Goal: Task Accomplishment & Management: Manage account settings

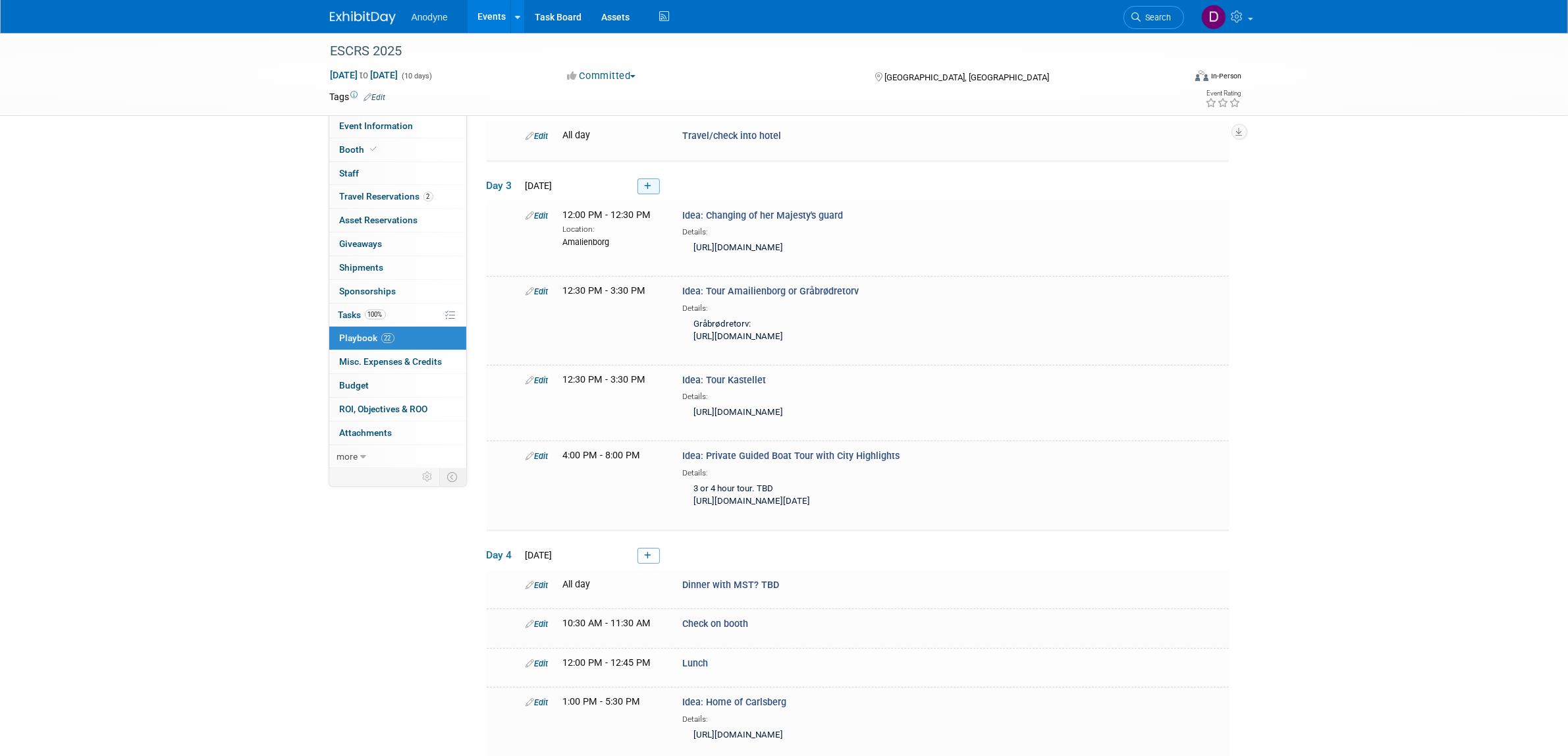
click at [647, 186] on icon at bounding box center [648, 186] width 7 height 8
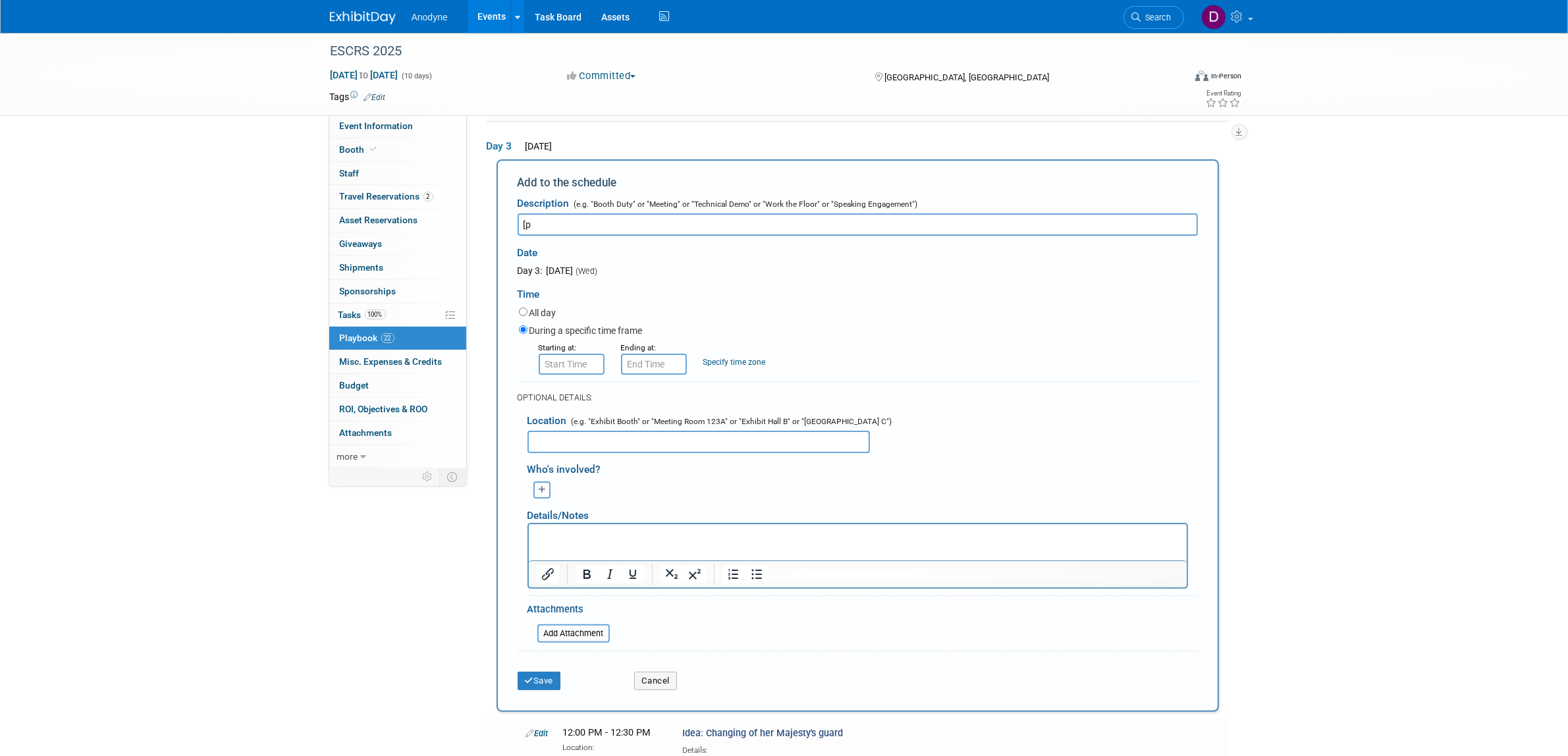
type input "["
type input "pizza lunch?"
click at [558, 362] on input "8:00 AM" at bounding box center [572, 364] width 66 height 21
click at [575, 423] on span "08" at bounding box center [569, 424] width 25 height 23
click at [560, 390] on td "12" at bounding box center [564, 396] width 42 height 36
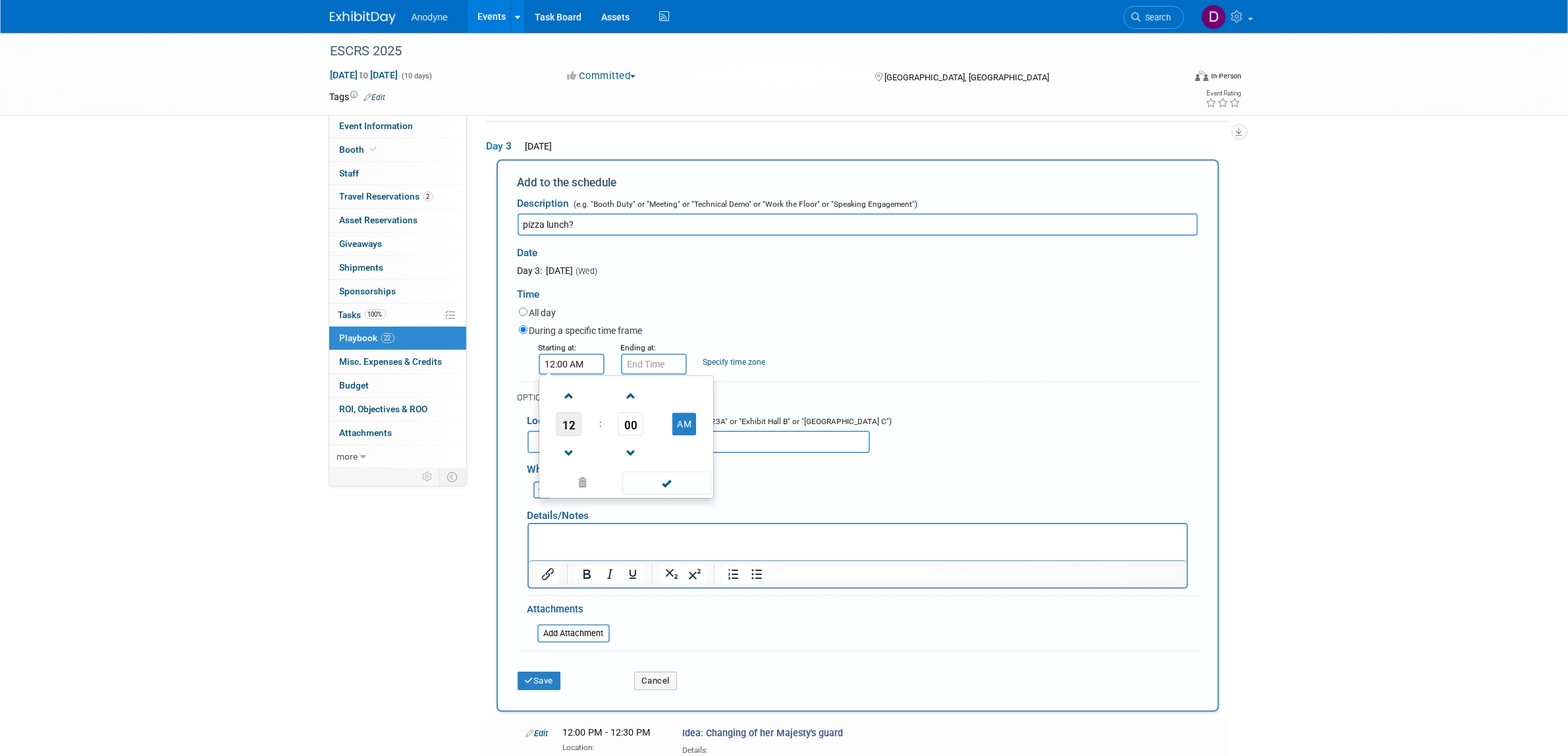
click at [580, 423] on span "12" at bounding box center [569, 424] width 25 height 23
click at [615, 397] on td "01" at bounding box center [605, 396] width 42 height 36
click at [674, 420] on button "AM" at bounding box center [684, 424] width 23 height 23
type input "1:00 PM"
drag, startPoint x: 677, startPoint y: 473, endPoint x: 665, endPoint y: 420, distance: 54.3
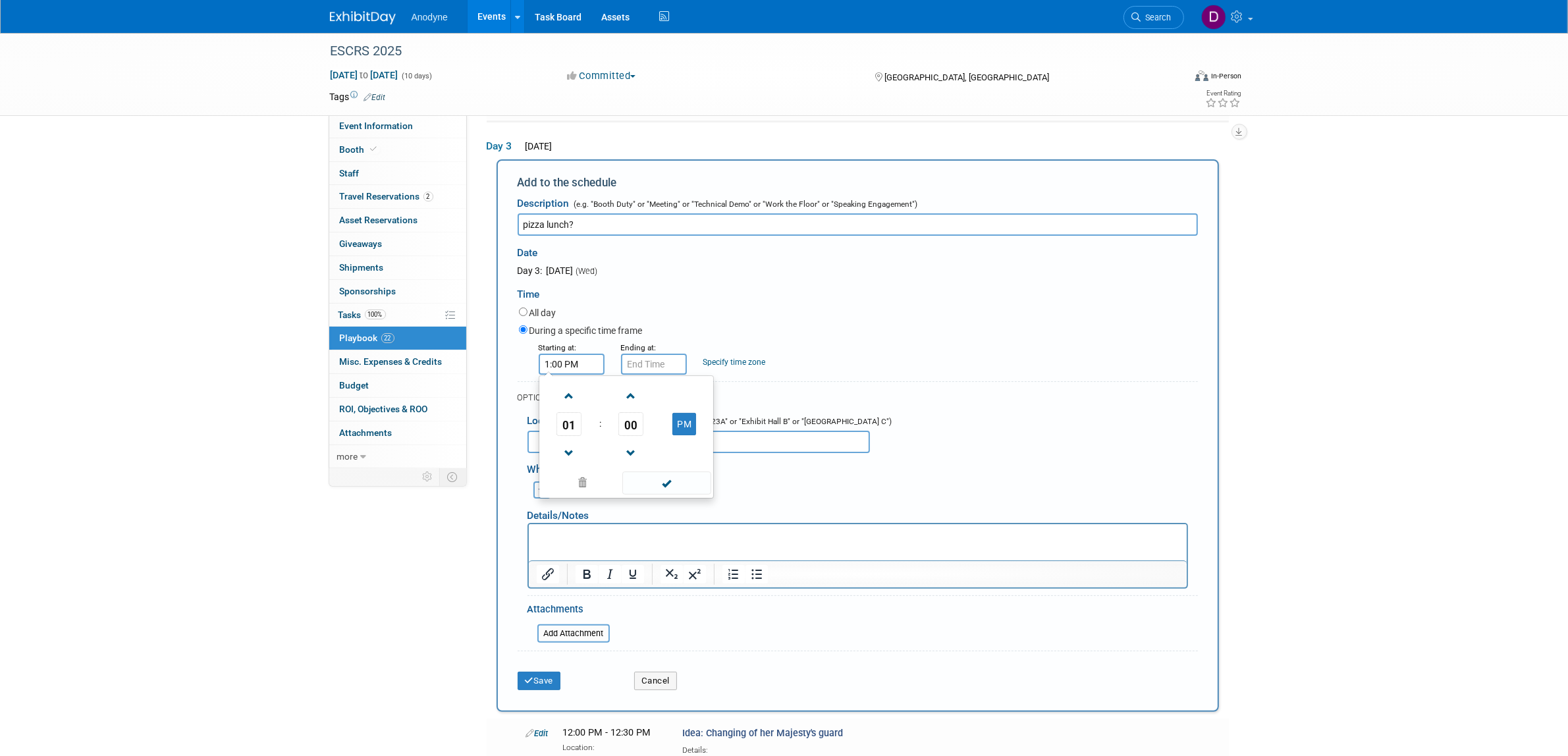
click at [677, 474] on span at bounding box center [667, 483] width 89 height 23
click at [647, 363] on input "1:00 PM" at bounding box center [654, 364] width 66 height 21
click at [650, 425] on span "01" at bounding box center [651, 424] width 25 height 23
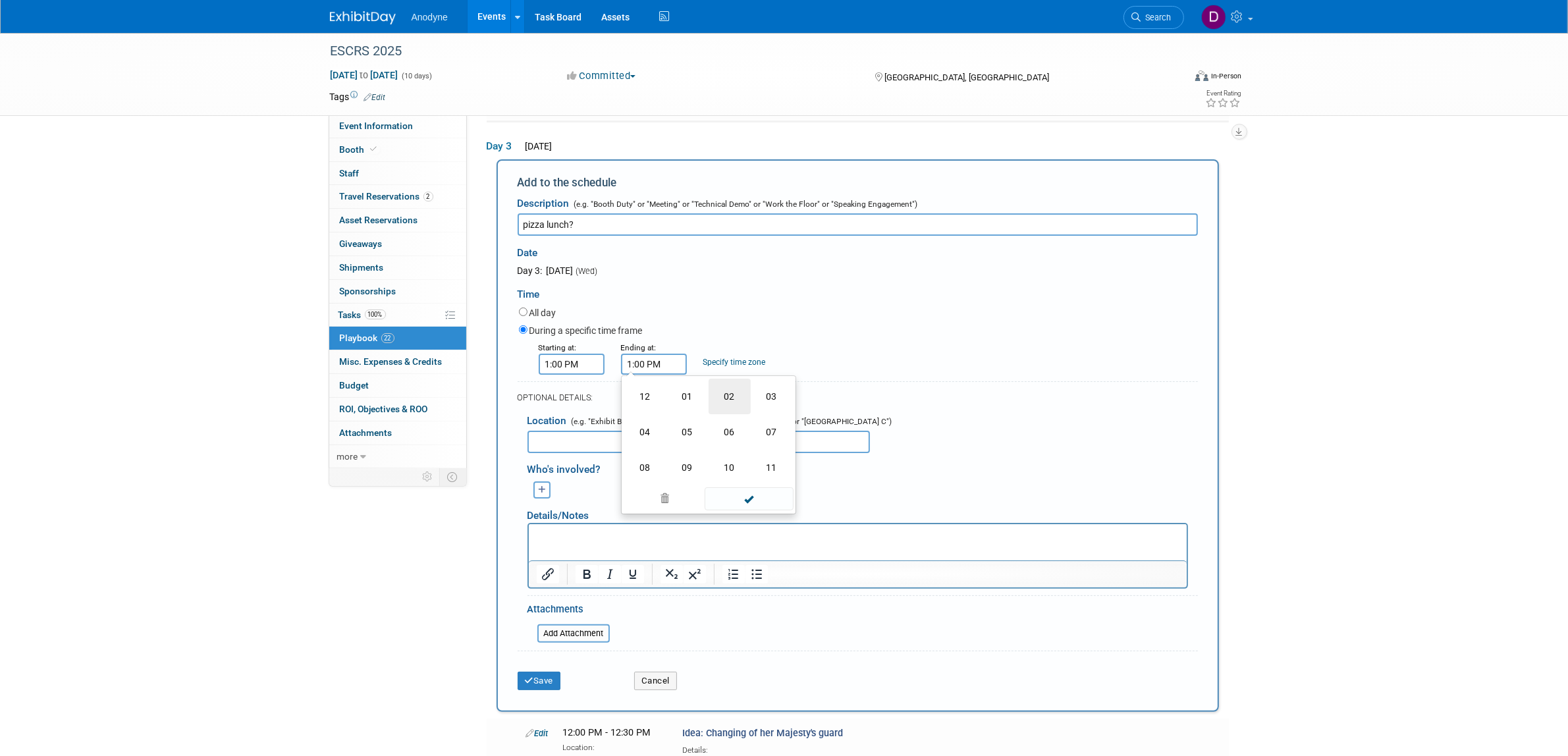
click at [721, 398] on td "02" at bounding box center [730, 396] width 42 height 36
type input "2:00 PM"
click at [736, 478] on span at bounding box center [749, 483] width 89 height 23
click at [575, 542] on html at bounding box center [857, 533] width 658 height 18
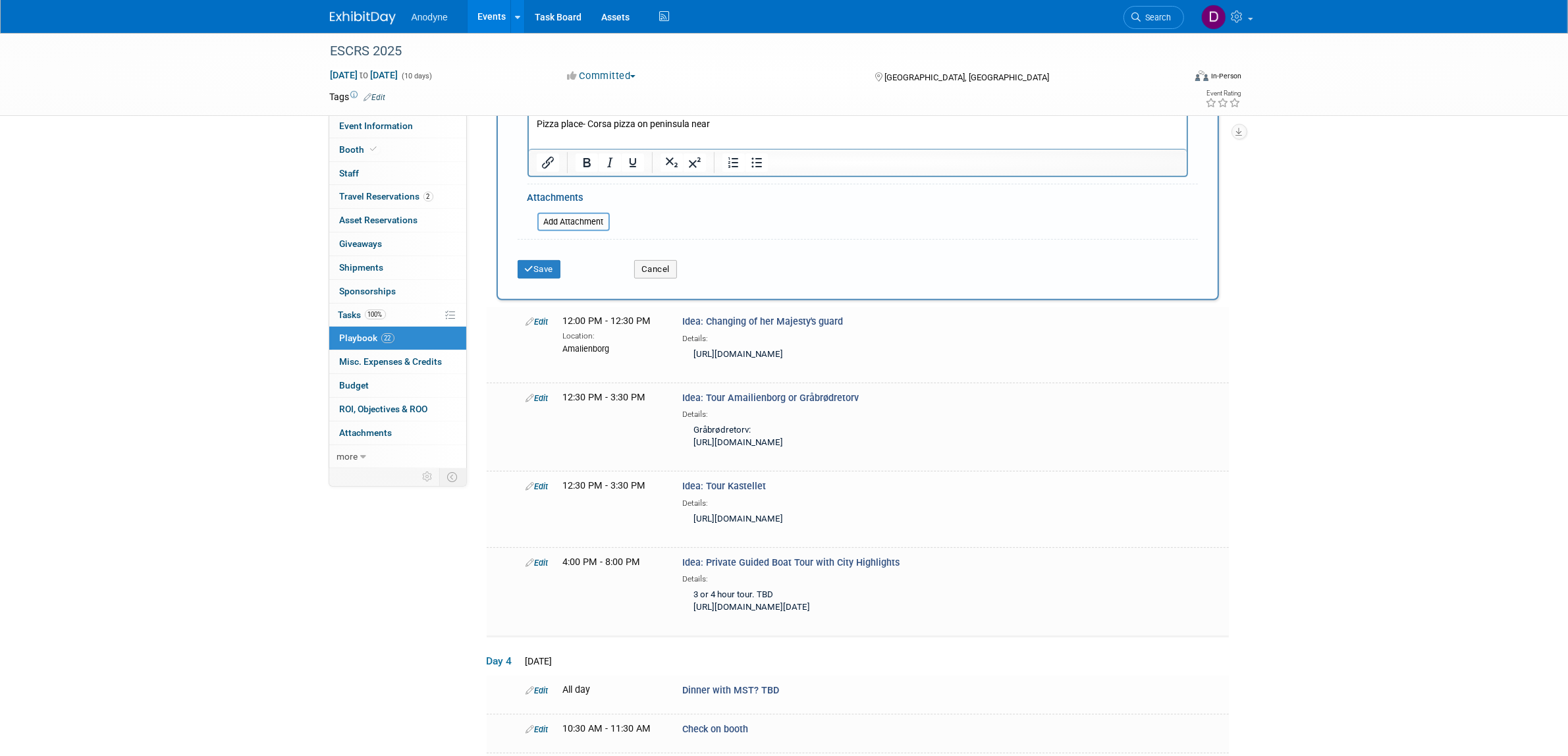
scroll to position [531, 0]
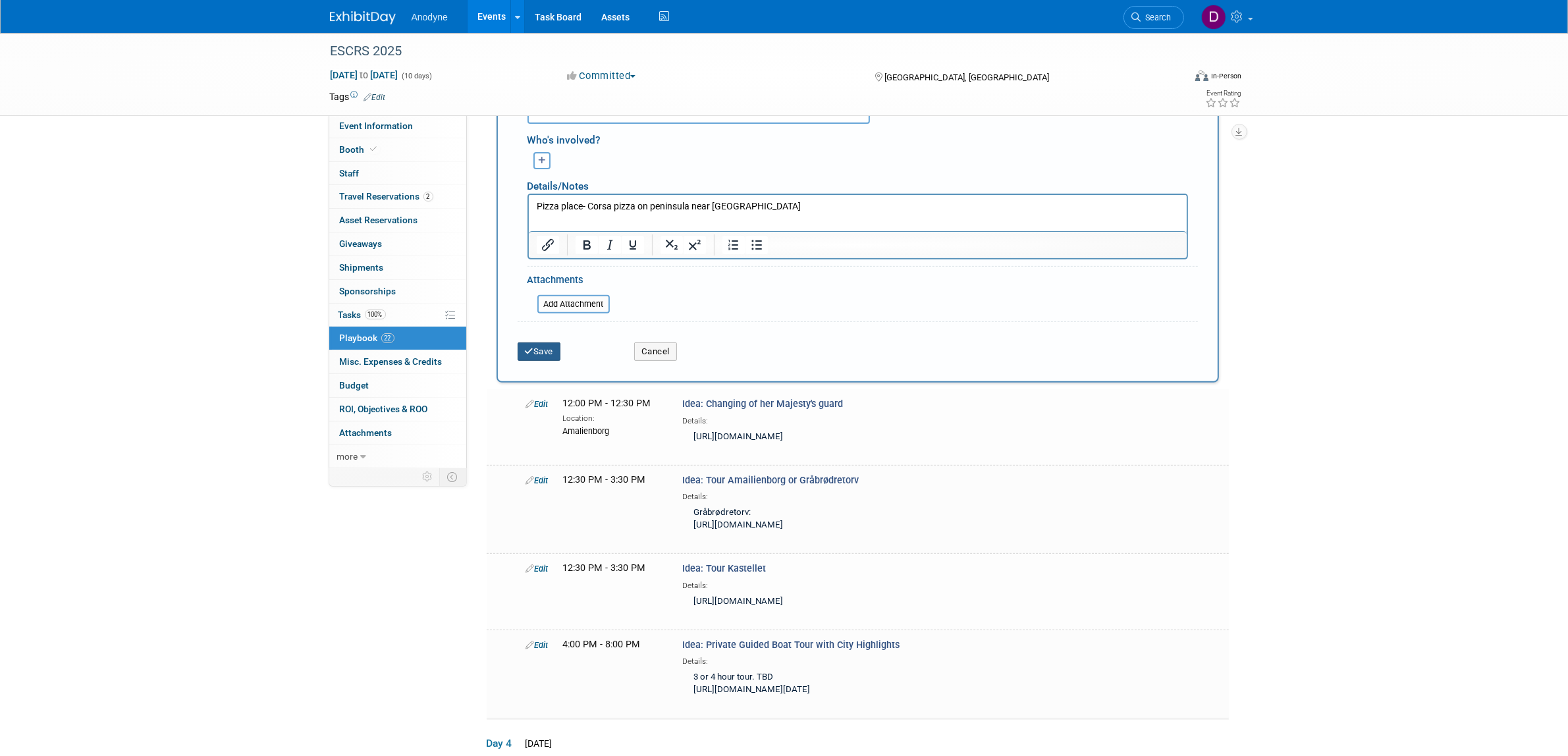
click at [551, 351] on button "Save" at bounding box center [539, 351] width 44 height 18
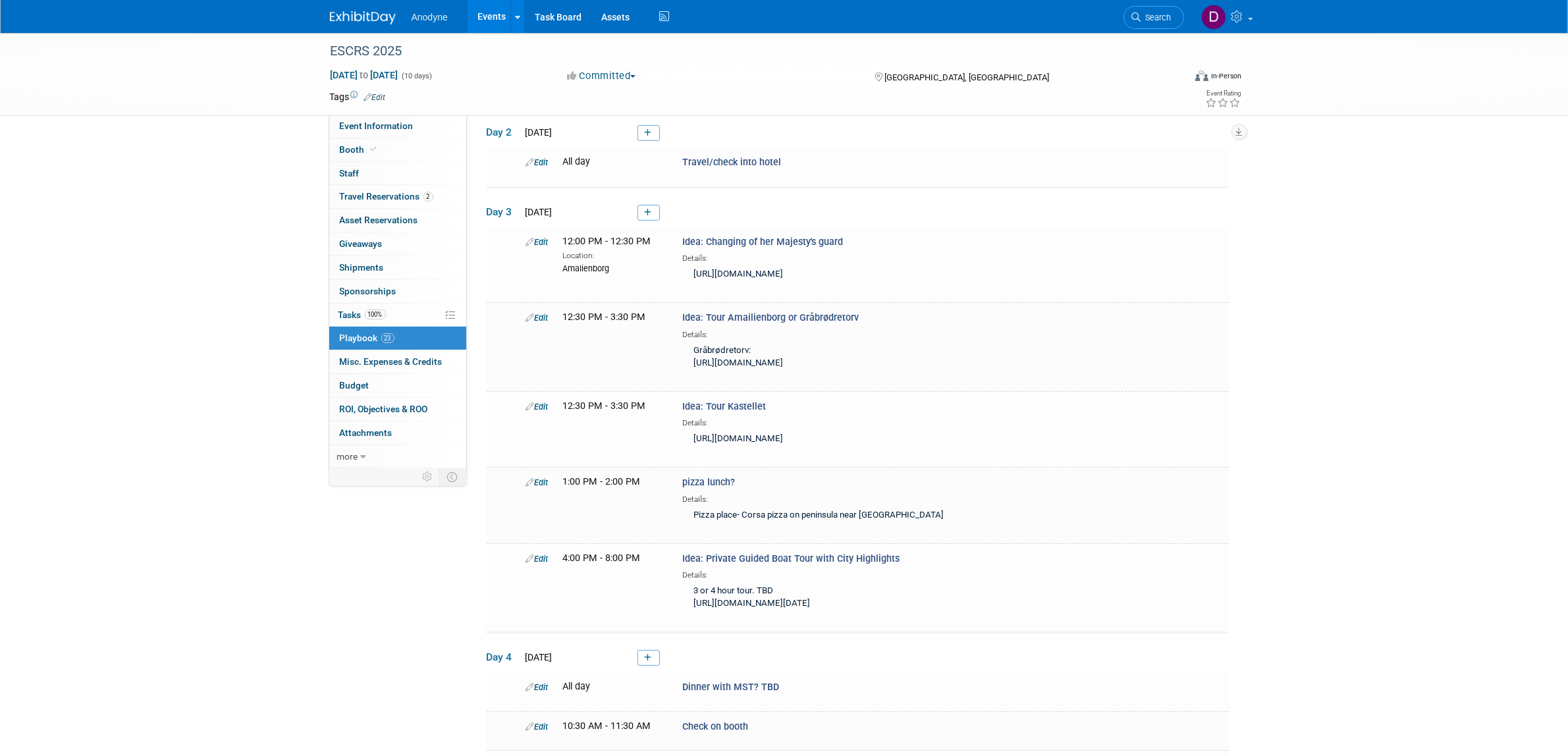
scroll to position [82, 0]
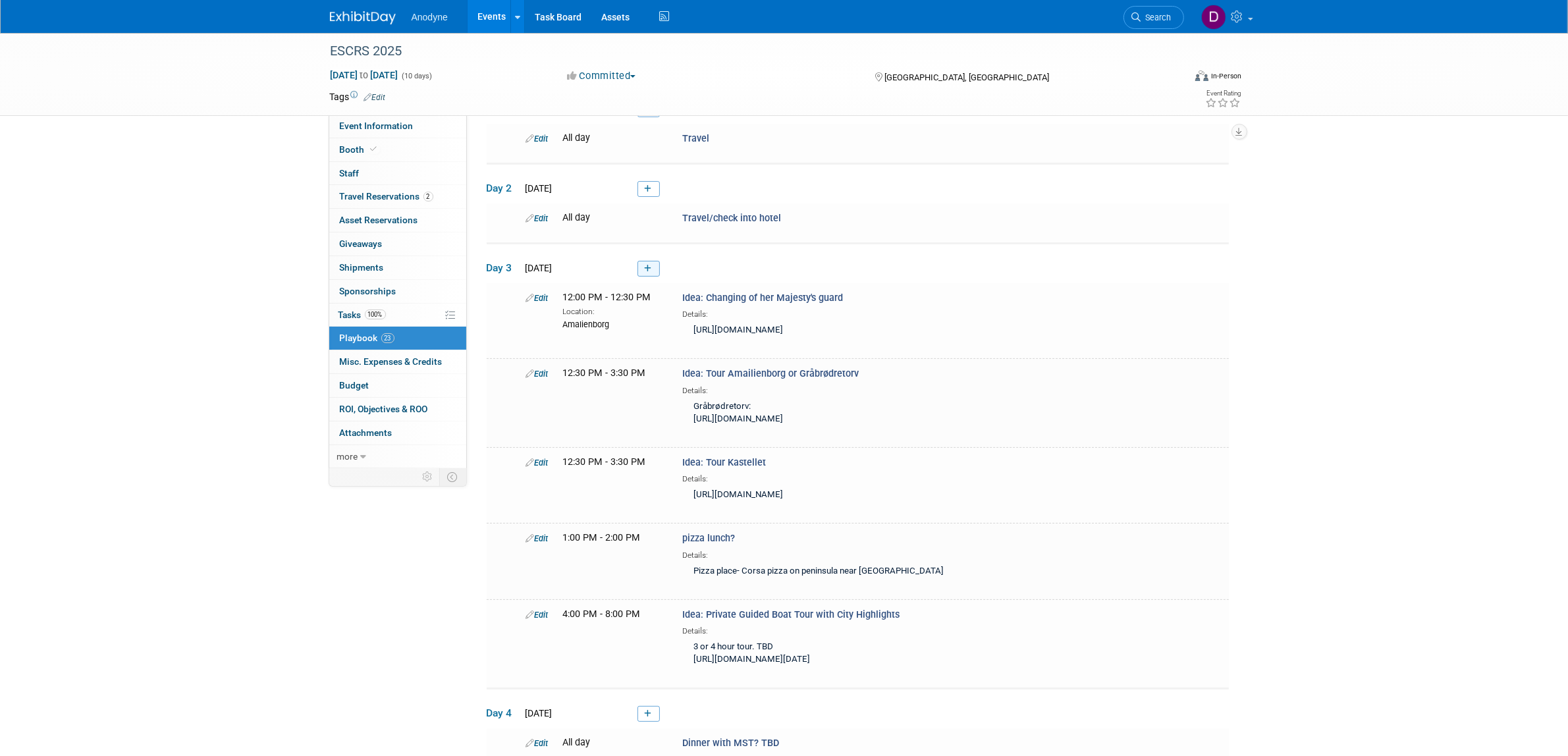
click at [650, 266] on icon at bounding box center [648, 269] width 7 height 8
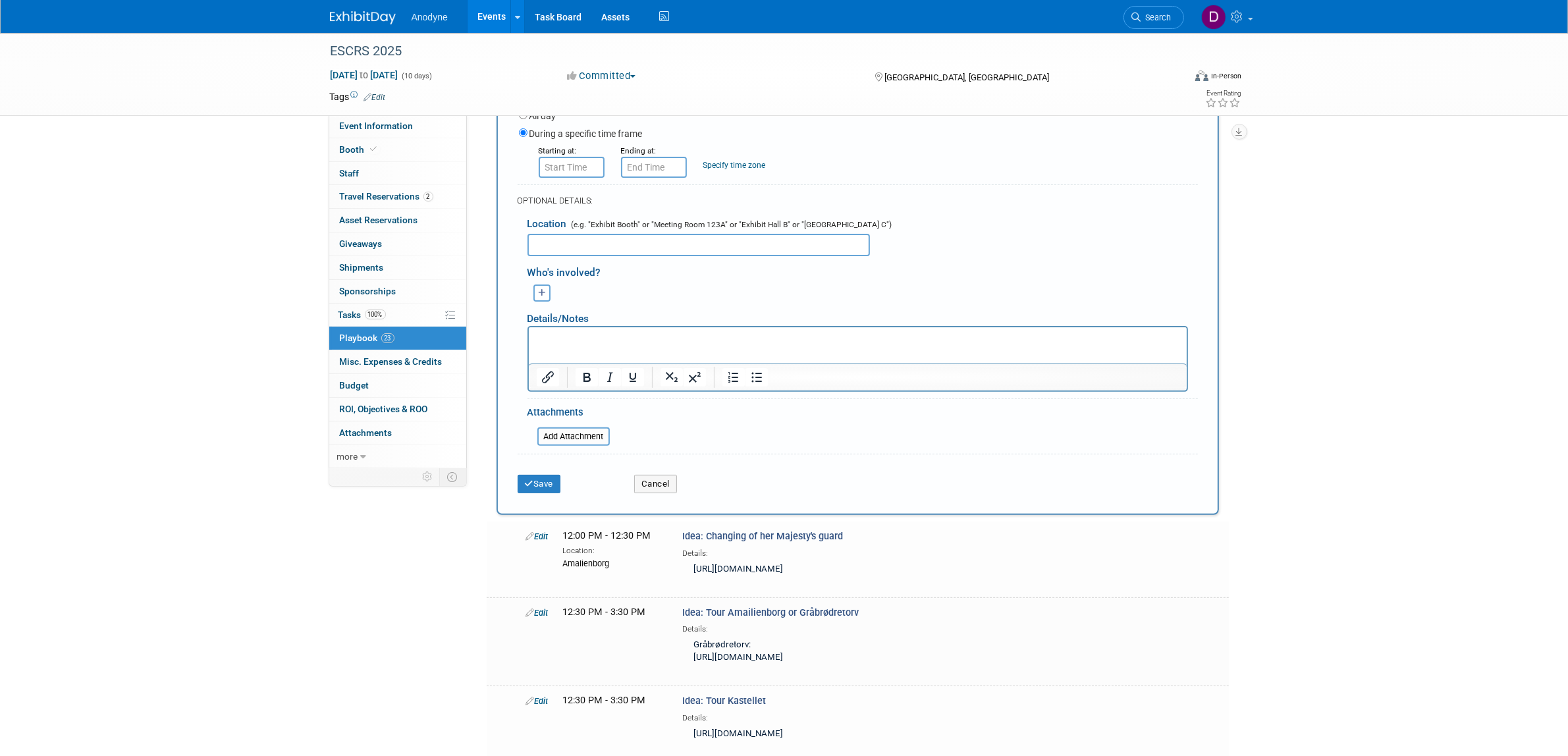
scroll to position [366, 0]
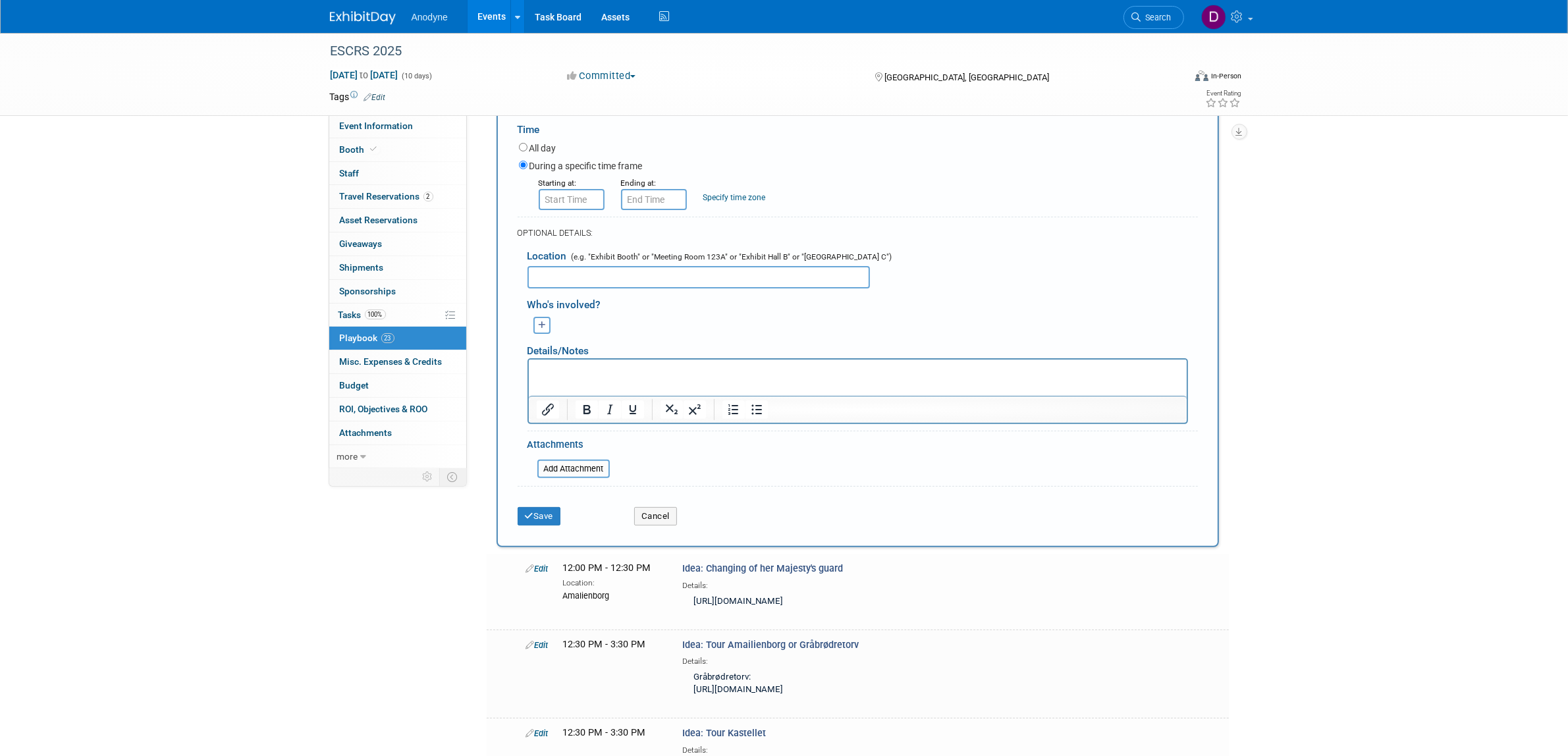
type input "[GEOGRAPHIC_DATA]"
click at [572, 198] on input "8:00 AM" at bounding box center [572, 199] width 66 height 21
click at [580, 252] on span "08" at bounding box center [569, 259] width 25 height 23
click at [569, 232] on td "12" at bounding box center [564, 231] width 42 height 36
drag, startPoint x: 620, startPoint y: 249, endPoint x: 633, endPoint y: 264, distance: 19.8
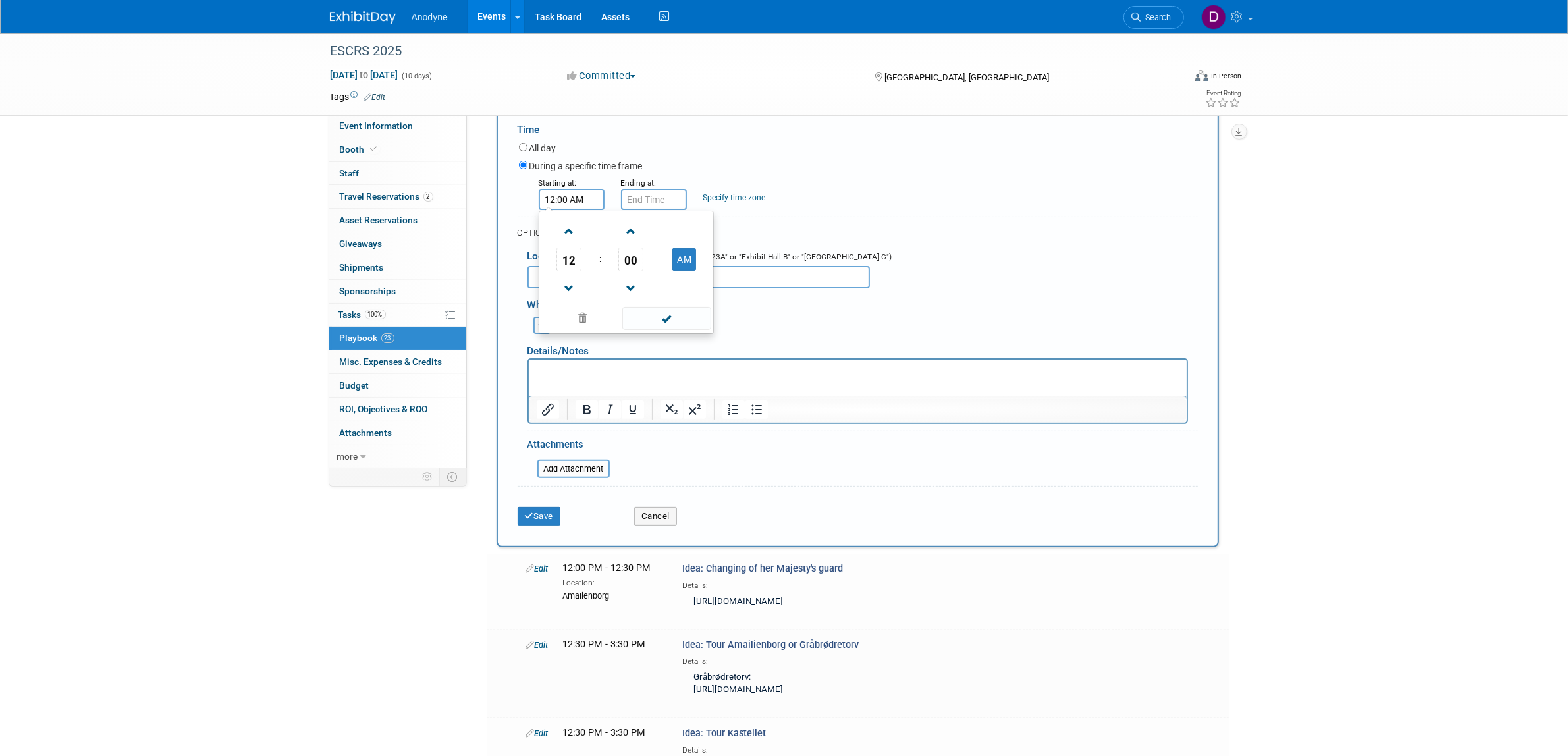
click at [621, 250] on span "00" at bounding box center [631, 259] width 25 height 23
drag, startPoint x: 590, startPoint y: 295, endPoint x: 649, endPoint y: 315, distance: 62.3
click at [591, 295] on td "45" at bounding box center [605, 303] width 42 height 36
drag, startPoint x: 676, startPoint y: 258, endPoint x: 682, endPoint y: 300, distance: 42.4
click at [678, 259] on button "AM" at bounding box center [684, 259] width 23 height 23
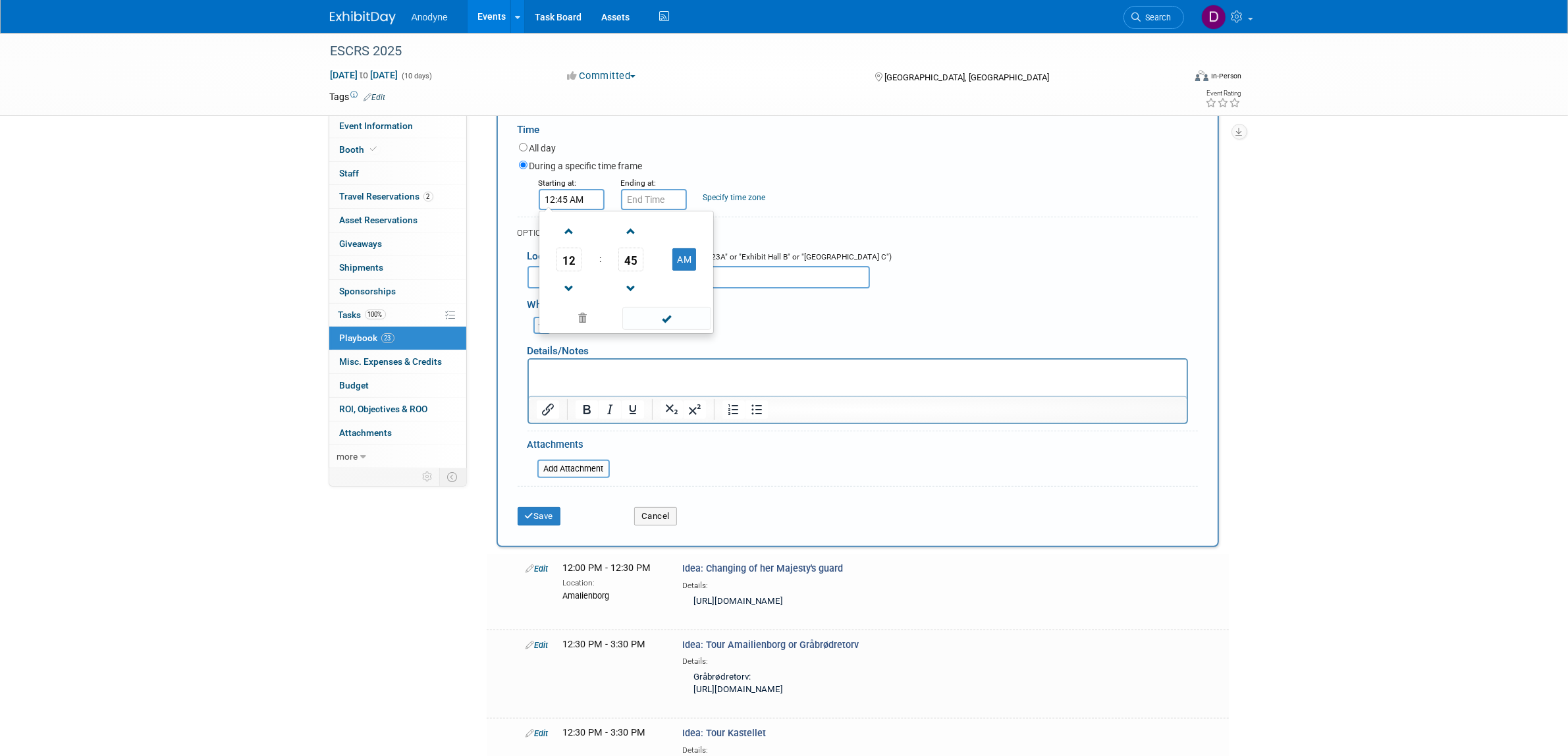
type input "12:45 PM"
click at [676, 315] on span at bounding box center [667, 318] width 89 height 23
click at [645, 196] on input "12:45 PM" at bounding box center [654, 199] width 66 height 21
click at [657, 247] on span "12" at bounding box center [651, 259] width 25 height 23
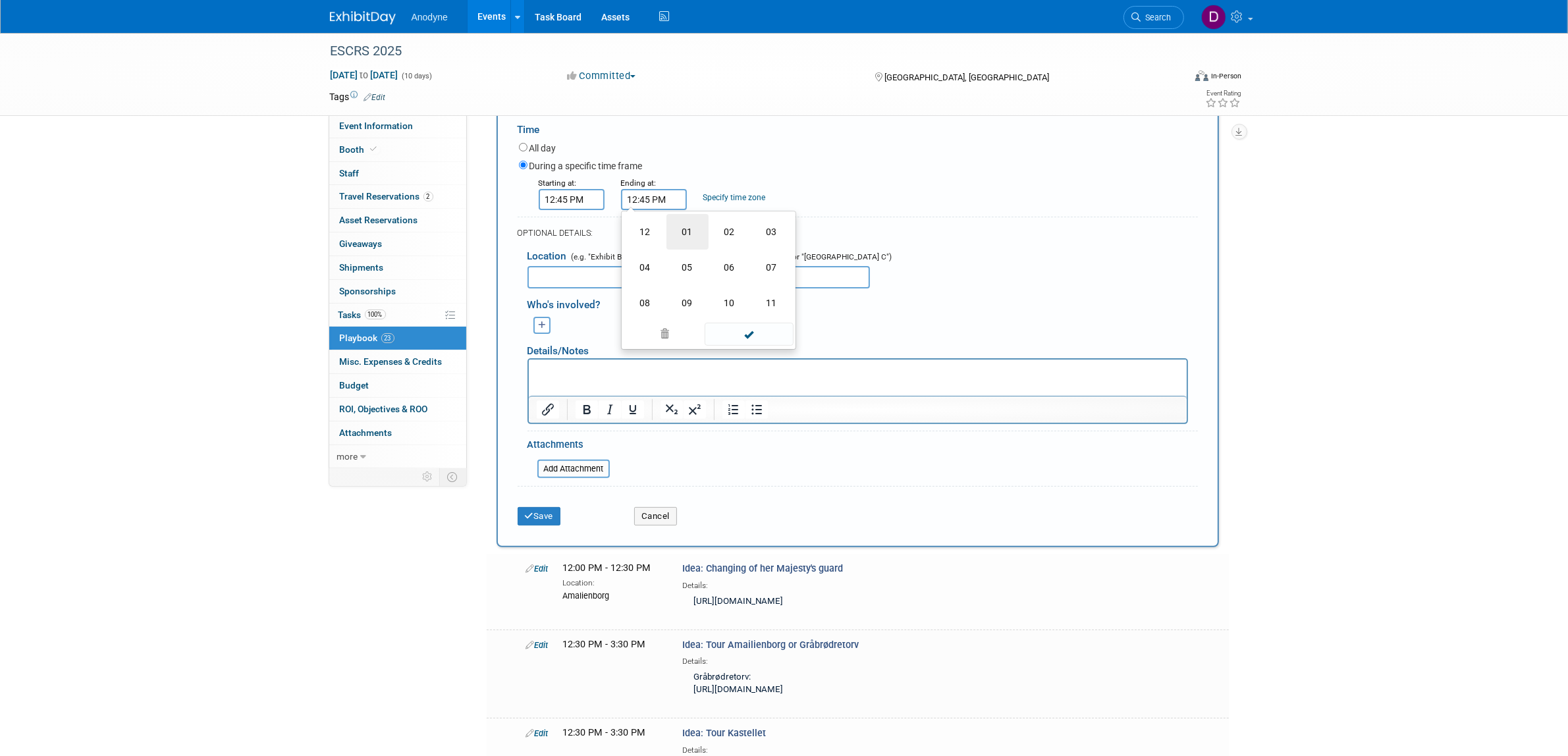
click at [690, 242] on td "01" at bounding box center [688, 231] width 42 height 36
click at [713, 259] on span "45" at bounding box center [713, 259] width 25 height 23
drag, startPoint x: 654, startPoint y: 234, endPoint x: 677, endPoint y: 255, distance: 31.1
click at [656, 234] on td "00" at bounding box center [645, 231] width 42 height 36
type input "1:00 PM"
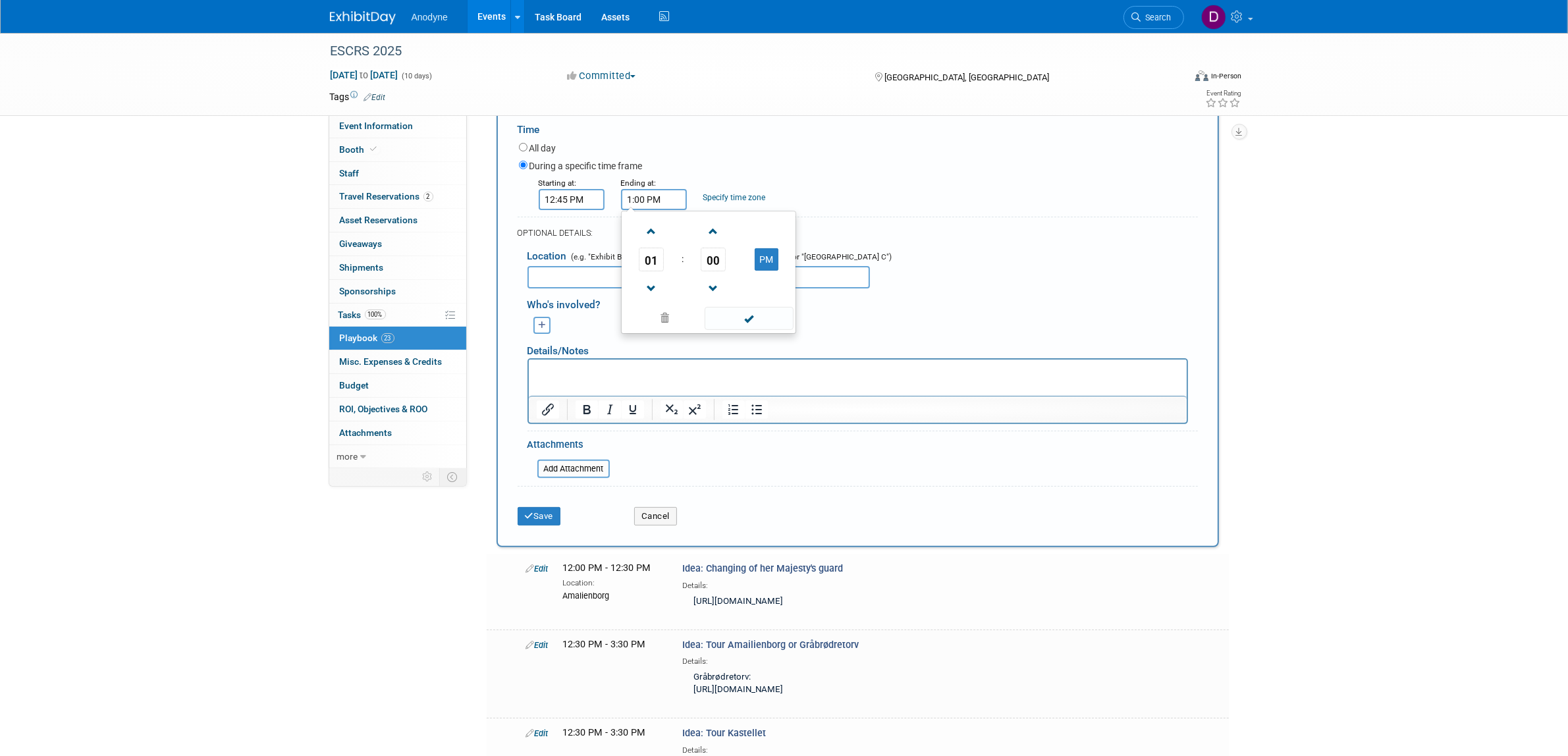
click at [734, 298] on td at bounding box center [713, 288] width 55 height 34
drag, startPoint x: 745, startPoint y: 314, endPoint x: 736, endPoint y: 331, distance: 19.2
click at [745, 315] on span at bounding box center [749, 318] width 89 height 23
click at [554, 512] on button "Save" at bounding box center [539, 516] width 44 height 18
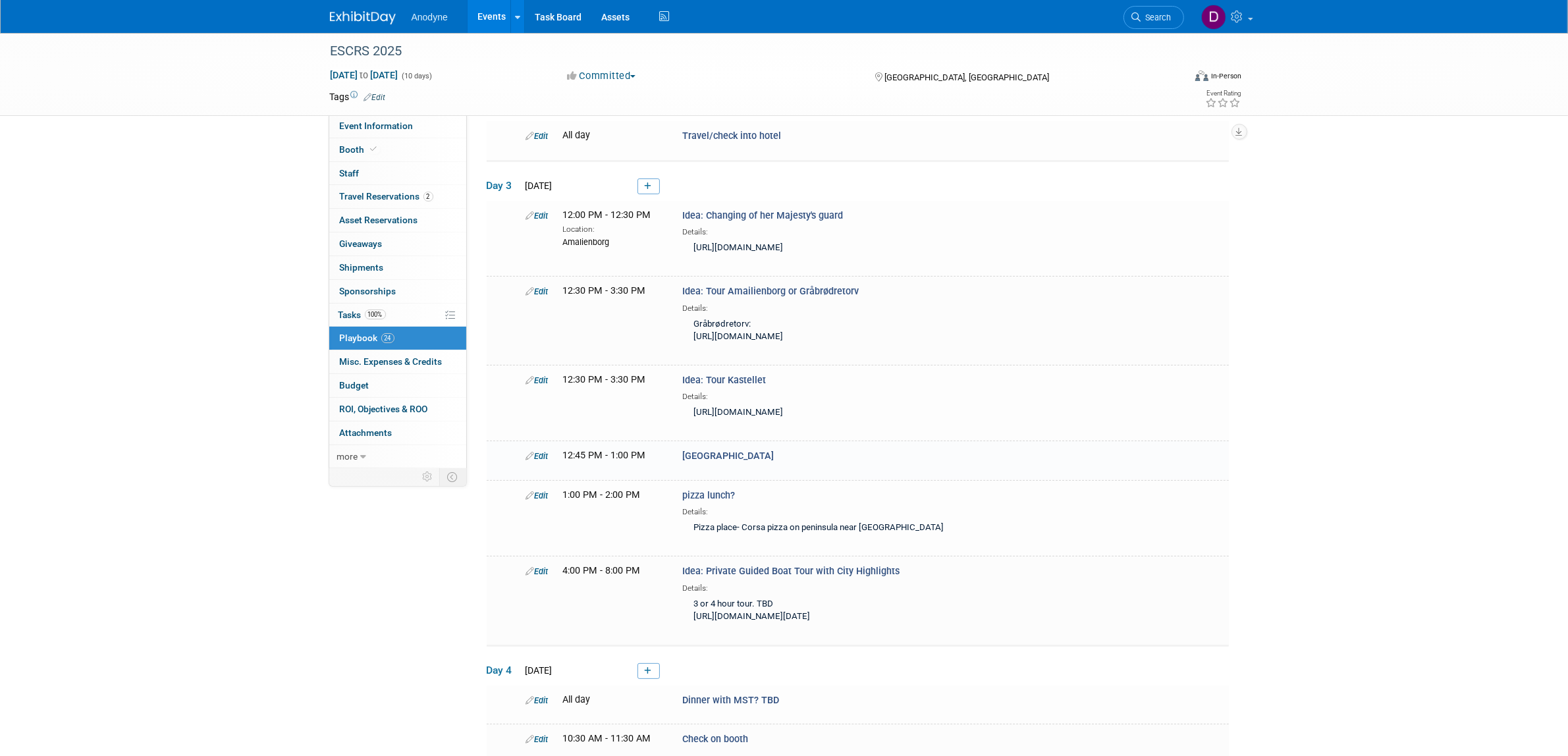
scroll to position [139, 0]
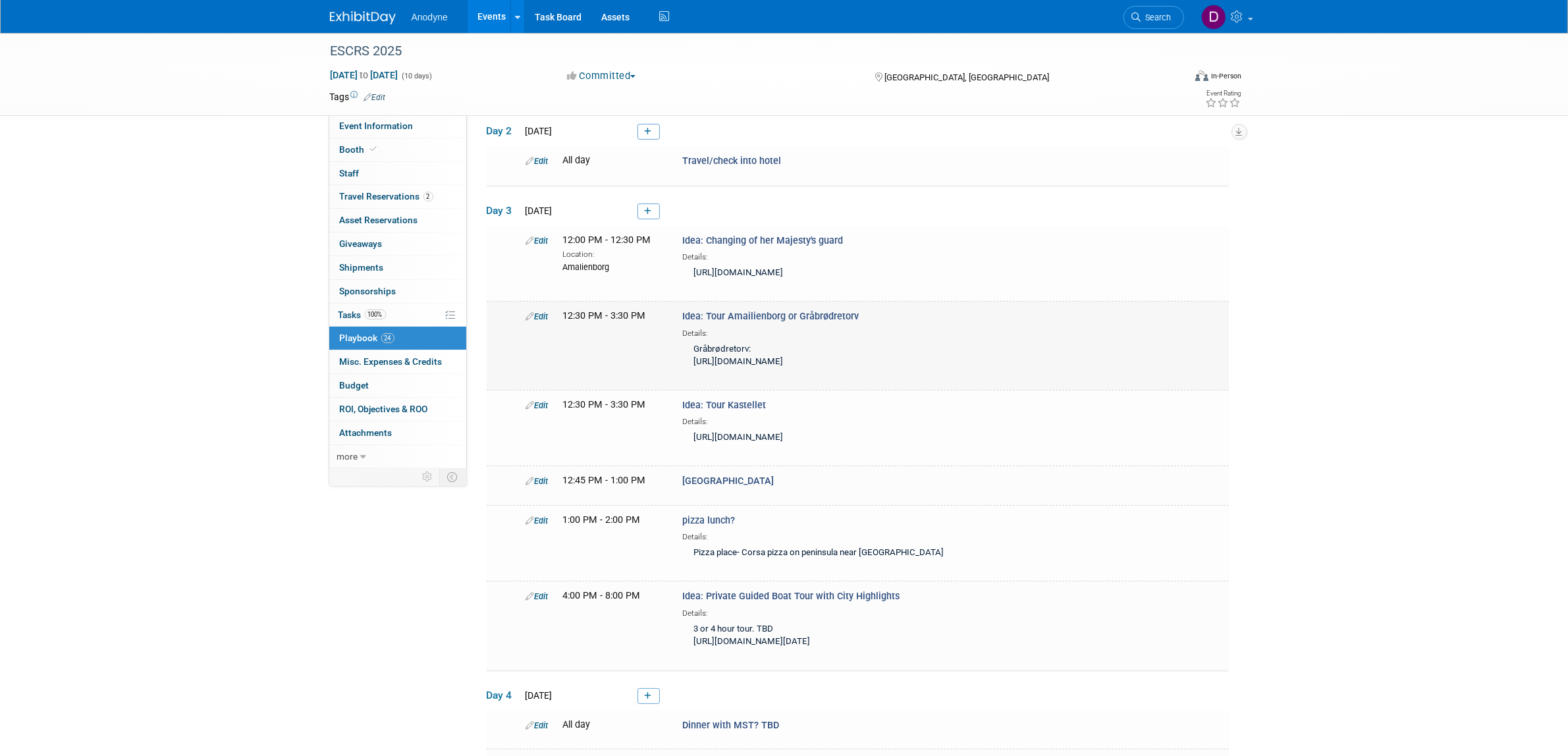
drag, startPoint x: 860, startPoint y: 337, endPoint x: 795, endPoint y: 342, distance: 65.2
click at [795, 342] on div "Idea: Tour Amailienborg or Gråbrødretorv Details: Gråbrødretorv: [URL][DOMAIN_N…" at bounding box center [851, 341] width 358 height 63
click at [650, 212] on icon at bounding box center [648, 211] width 7 height 8
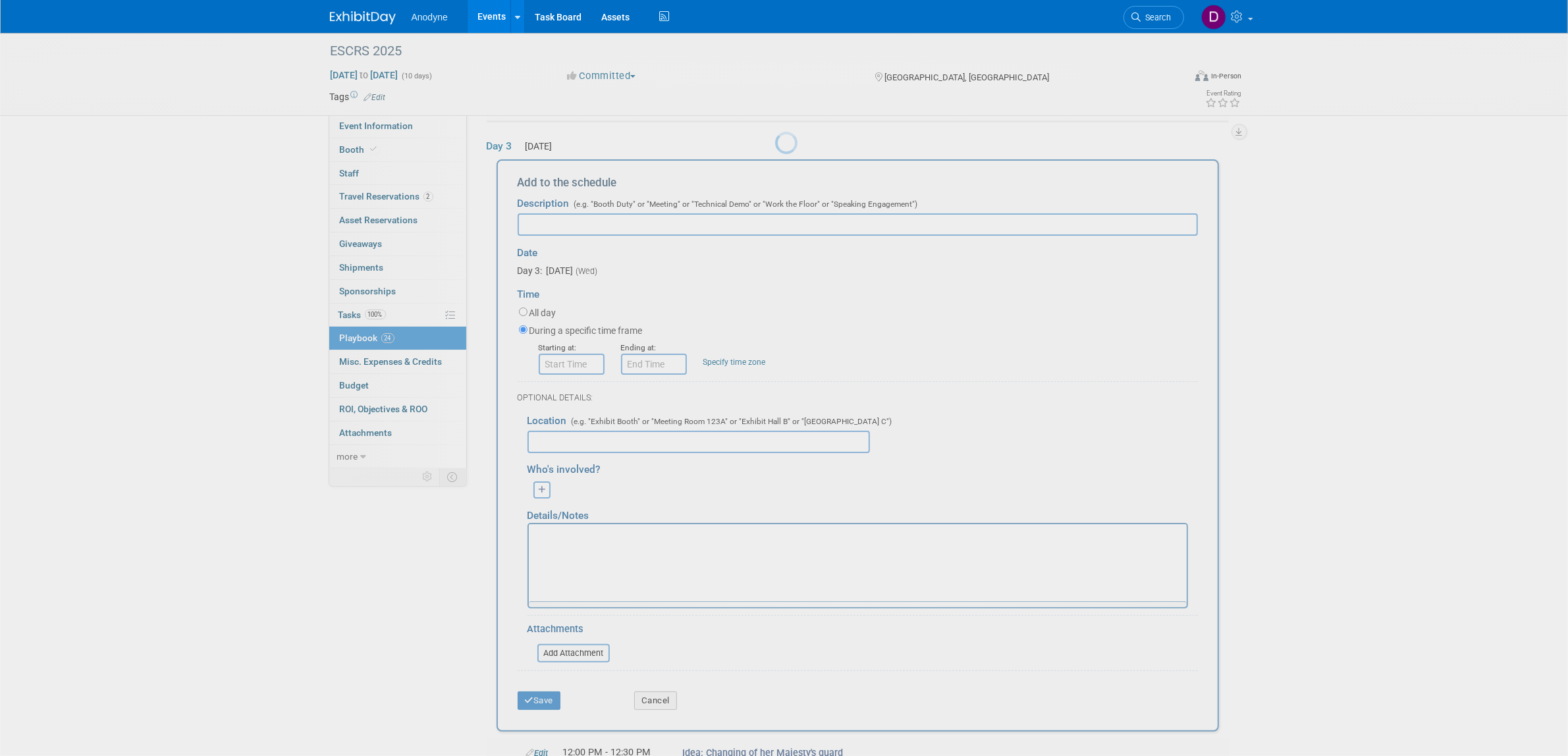
scroll to position [0, 0]
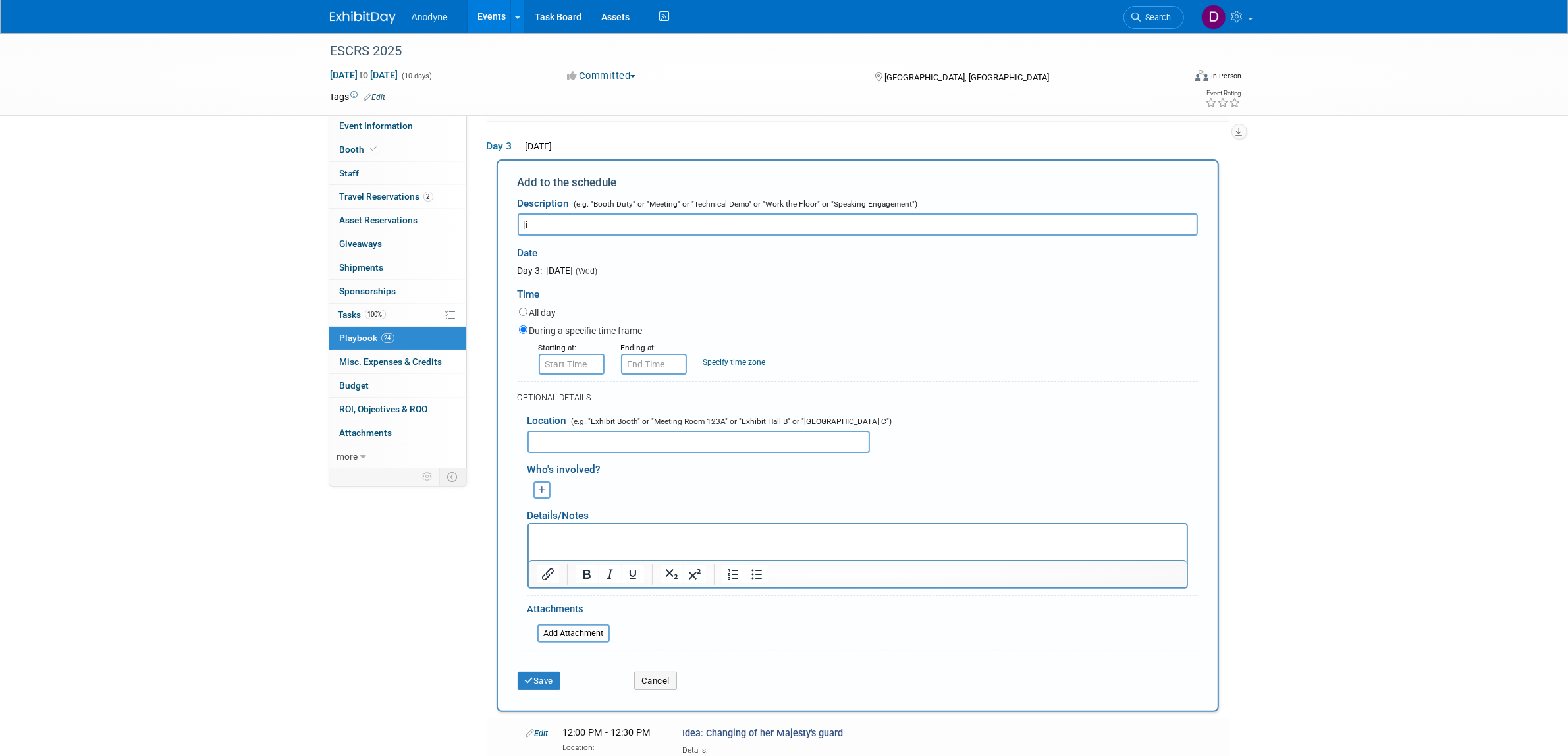
type input "["
paste input "Luftkastellet"
type input "pizza lunch? Luftkastellet"
click at [604, 542] on html at bounding box center [857, 533] width 658 height 18
click at [544, 673] on button "Save" at bounding box center [539, 680] width 44 height 18
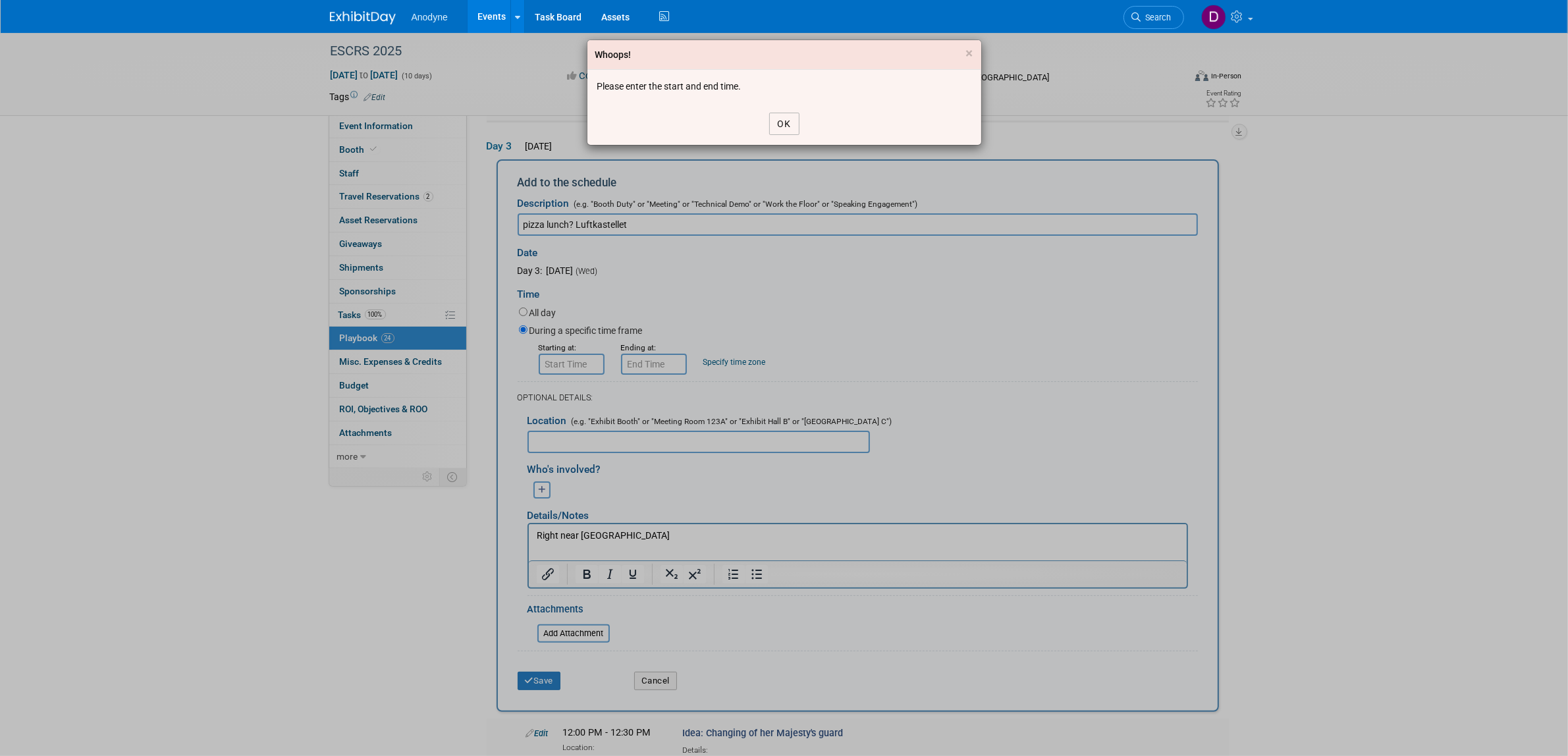
click at [785, 126] on button "OK" at bounding box center [785, 123] width 31 height 23
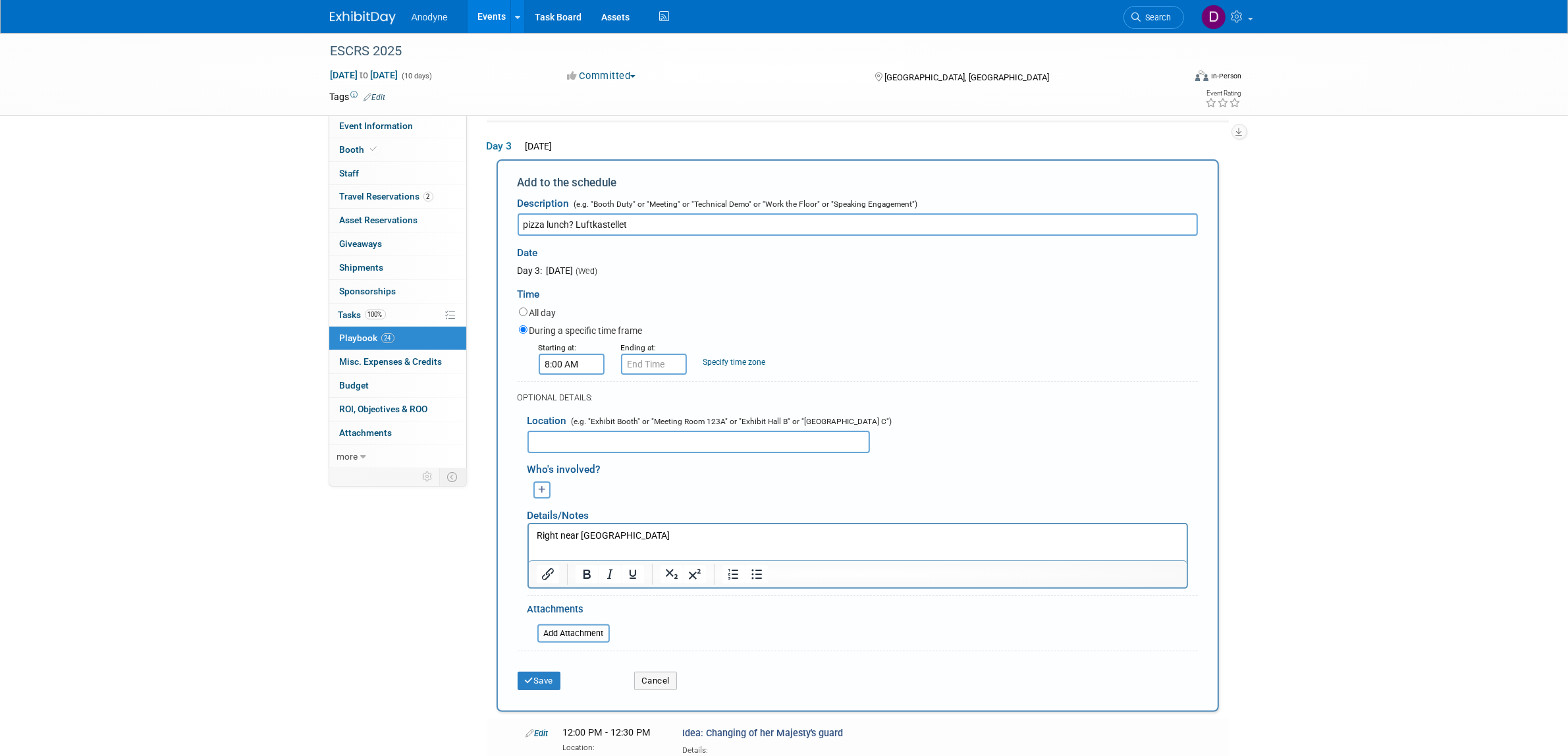
click at [590, 362] on input "8:00 AM" at bounding box center [572, 364] width 66 height 21
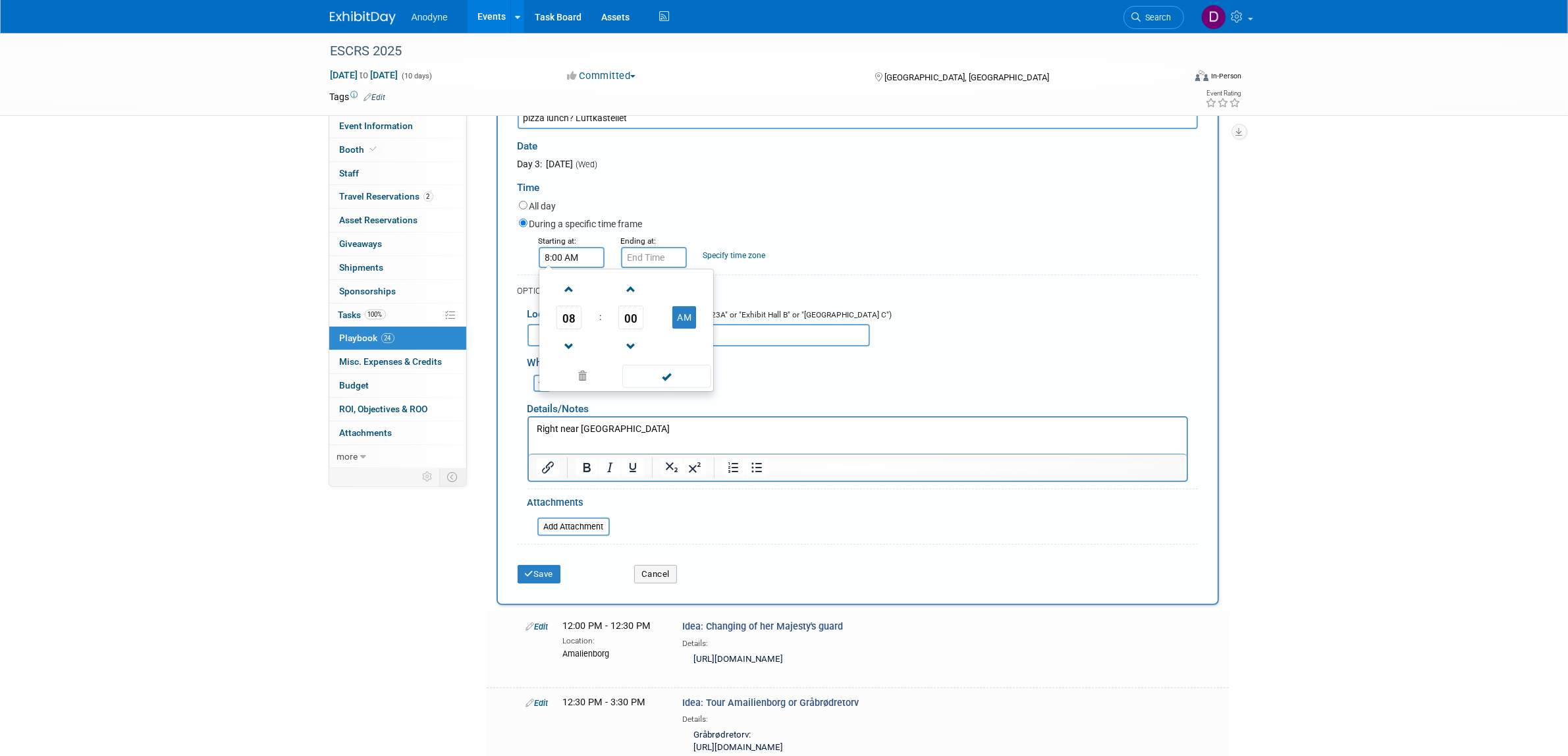
scroll to position [284, 0]
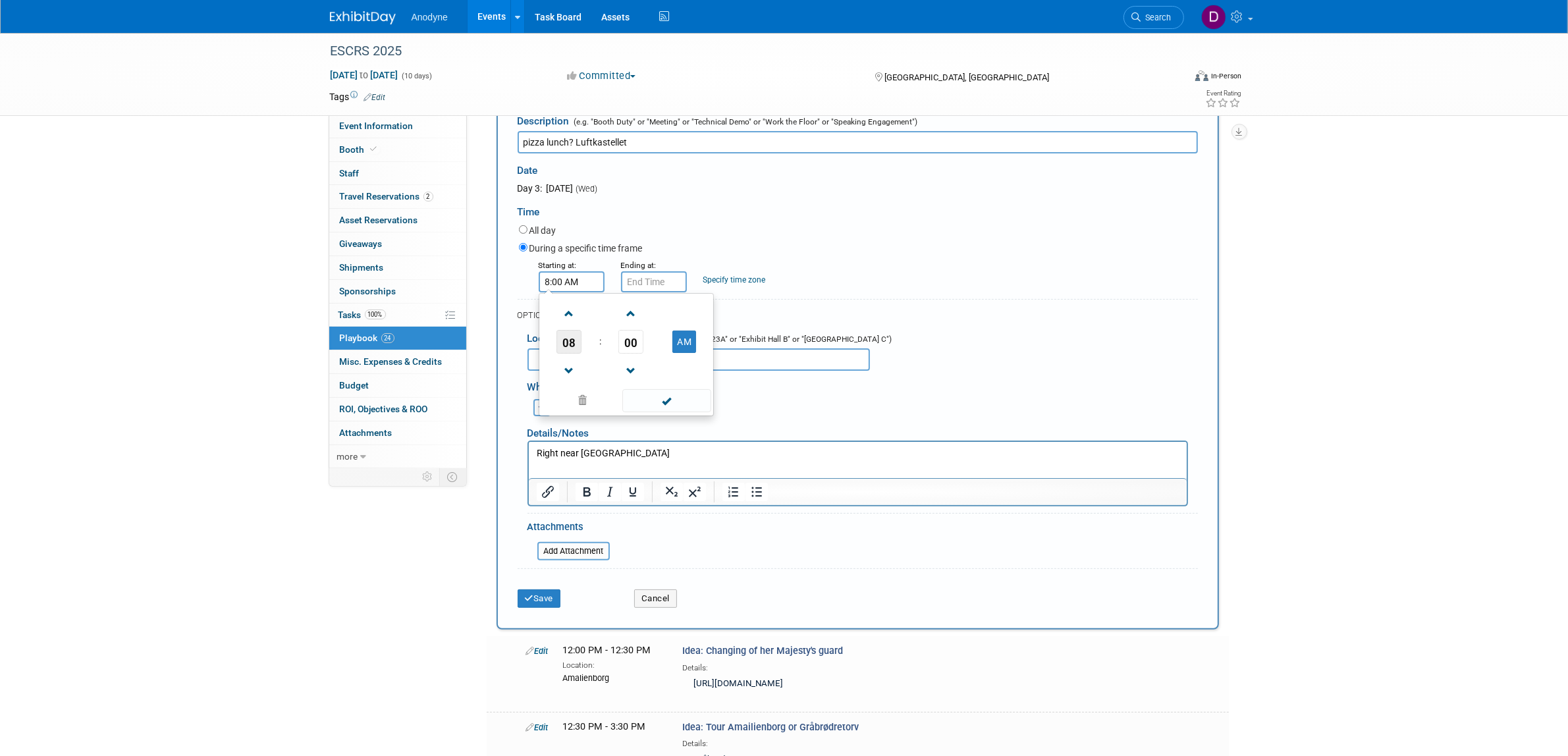
click at [576, 346] on span "08" at bounding box center [569, 342] width 25 height 23
click at [588, 311] on td "01" at bounding box center [605, 314] width 42 height 36
click at [683, 344] on button "AM" at bounding box center [684, 342] width 23 height 23
type input "1:00 PM"
click at [677, 387] on td at bounding box center [666, 400] width 89 height 26
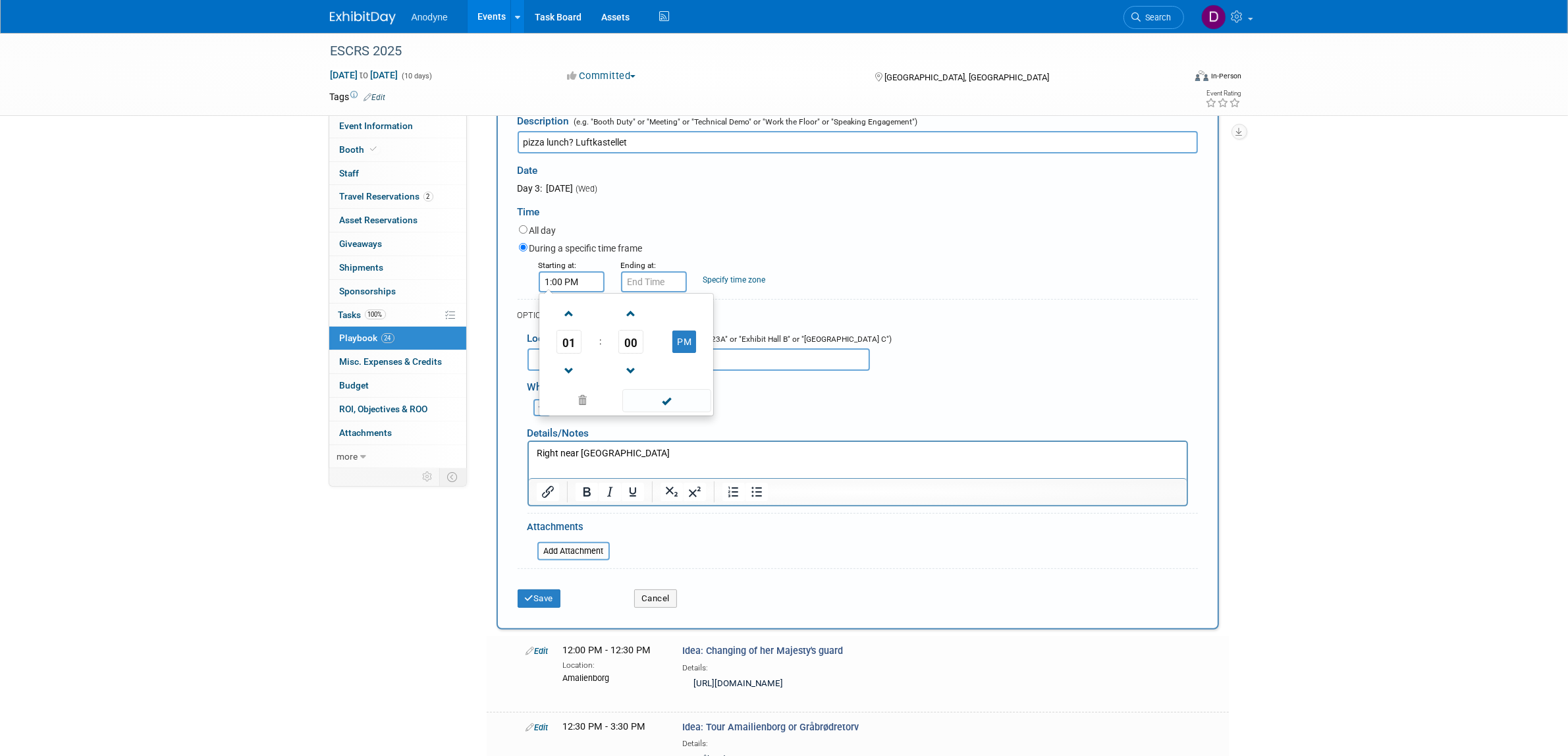
click at [666, 396] on span at bounding box center [667, 401] width 89 height 23
click at [647, 266] on div "Ending at:" at bounding box center [653, 265] width 63 height 13
click at [667, 282] on input "1:00 PM" at bounding box center [654, 282] width 66 height 21
click at [653, 342] on span "01" at bounding box center [651, 342] width 25 height 23
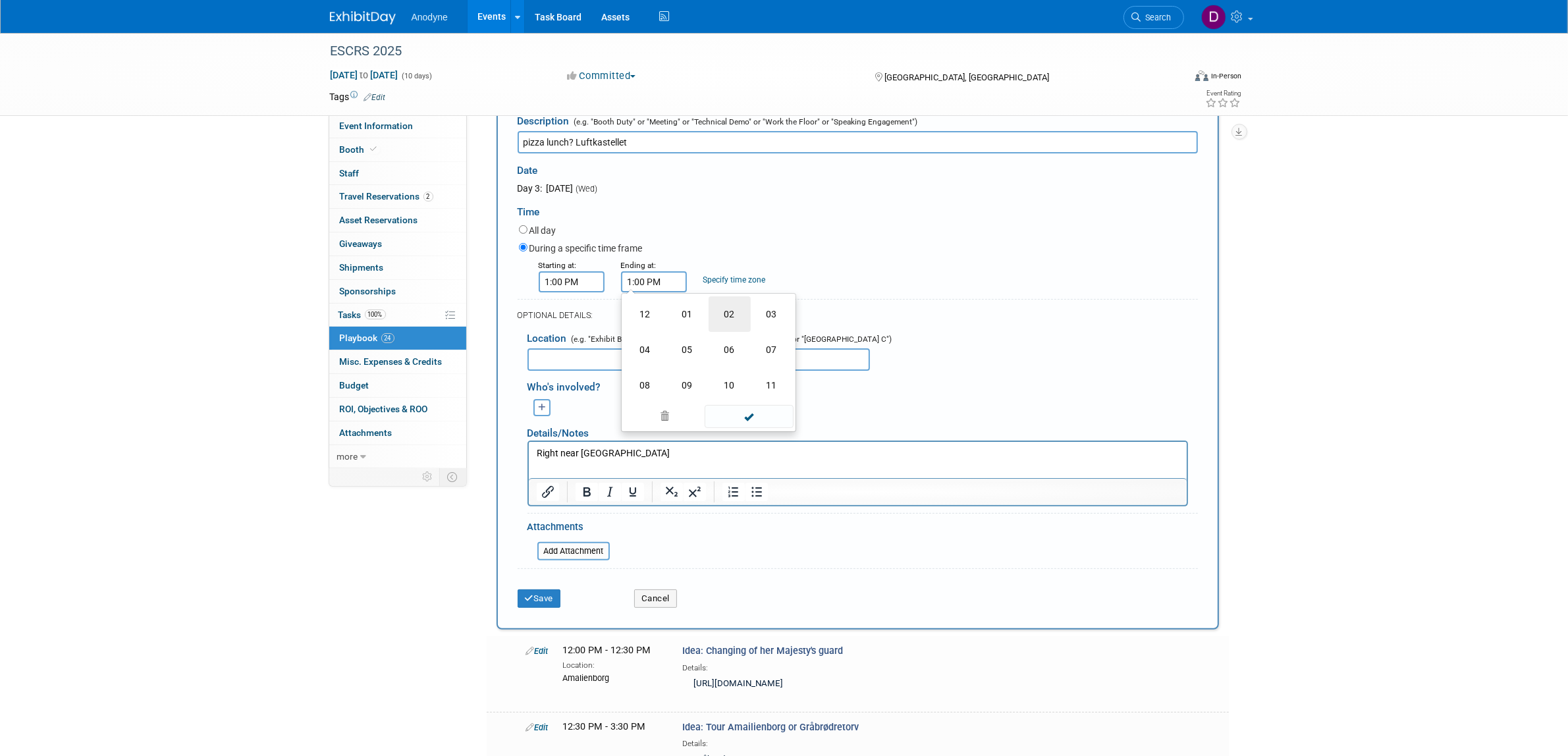
click at [722, 317] on td "02" at bounding box center [730, 314] width 42 height 36
type input "2:00 PM"
click at [746, 401] on span at bounding box center [749, 401] width 89 height 23
click at [547, 594] on button "Save" at bounding box center [539, 598] width 44 height 18
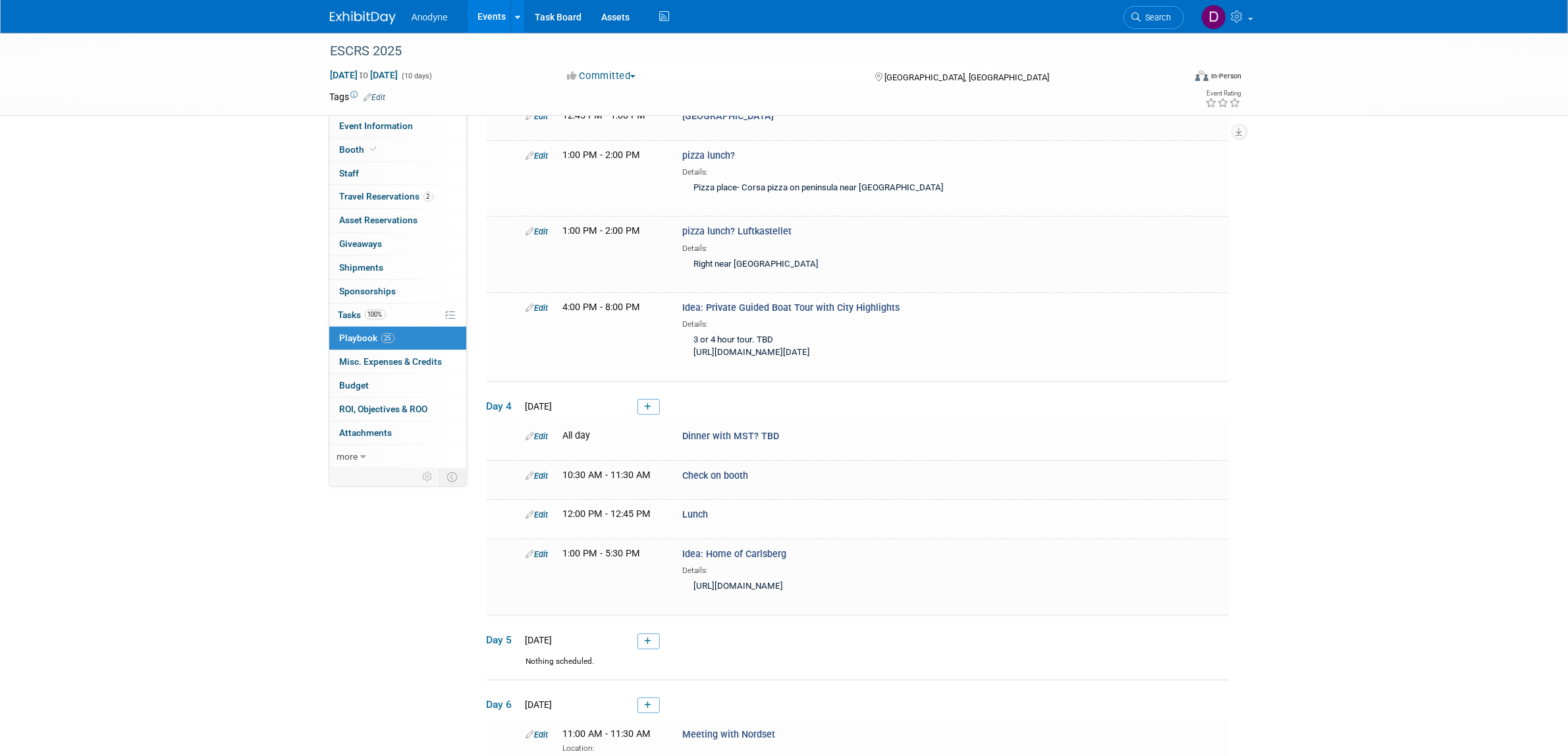
scroll to position [438, 0]
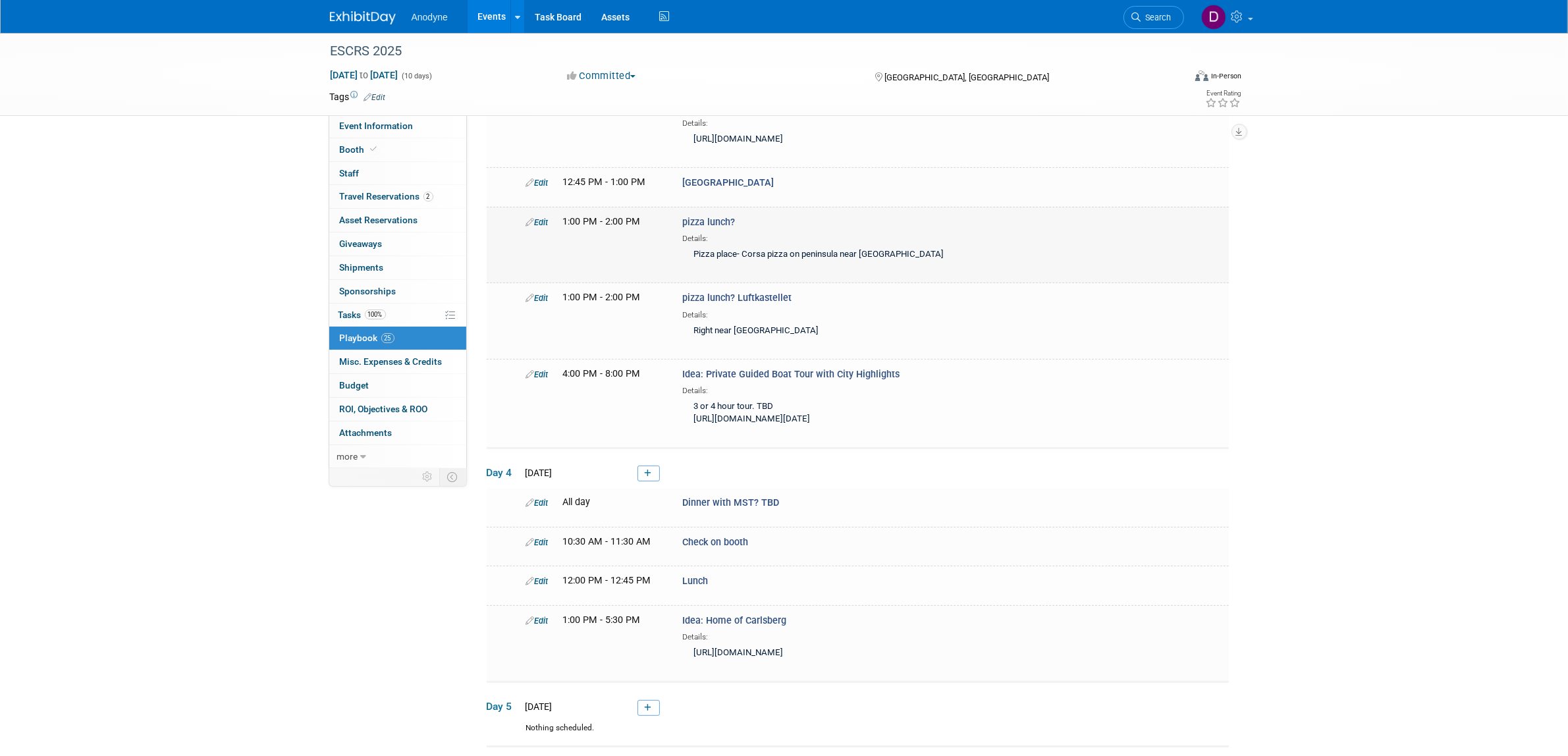
drag, startPoint x: 788, startPoint y: 303, endPoint x: 745, endPoint y: 304, distance: 43.0
click at [745, 266] on div "Pizza place- Corsa pizza on peninsula near [GEOGRAPHIC_DATA]" at bounding box center [852, 255] width 339 height 22
copy div "Corsa pizza"
click at [534, 259] on td "Edit 1:00 PM - 2:00 PM pizza lunch? Details:" at bounding box center [858, 244] width 742 height 76
click at [537, 227] on link "Edit" at bounding box center [537, 223] width 23 height 10
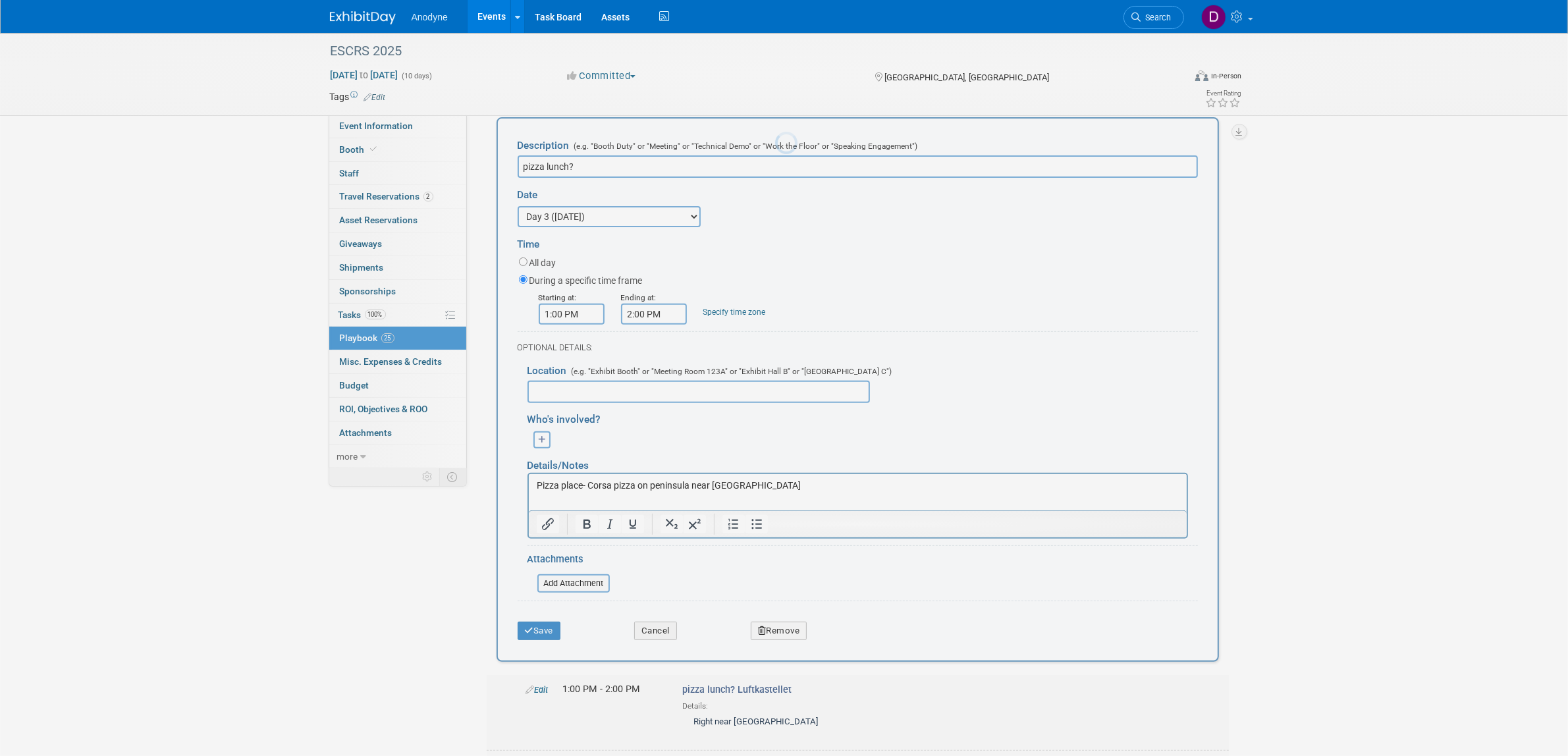
scroll to position [543, 0]
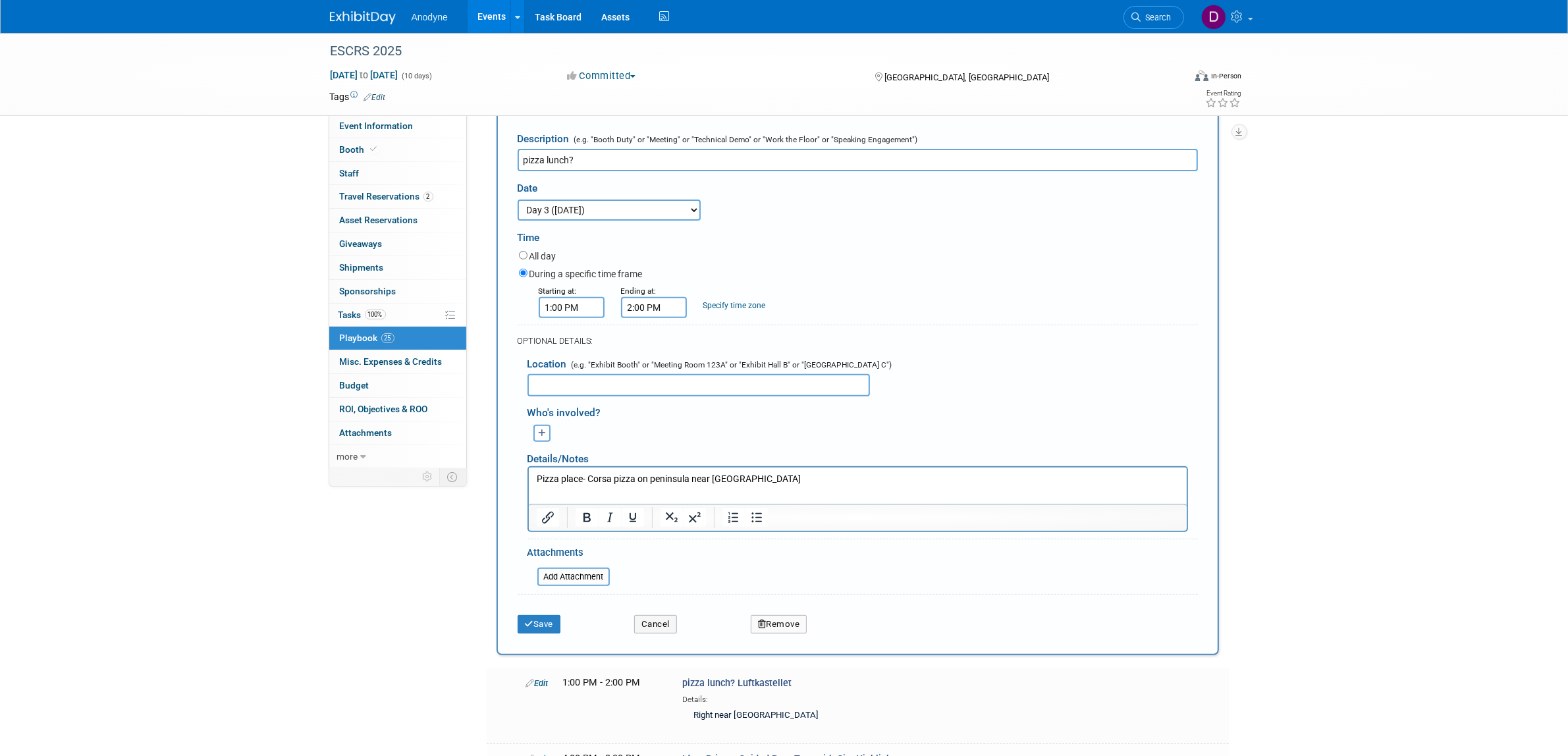
paste input "Corsa pizza"
type input "pizza lunch? Corsa pizza"
drag, startPoint x: 637, startPoint y: 480, endPoint x: 532, endPoint y: 479, distance: 105.0
click at [532, 479] on html "Pizza place- Corsa pizza on peninsula near [GEOGRAPHIC_DATA]" at bounding box center [857, 476] width 658 height 18
click at [541, 633] on button "Save" at bounding box center [539, 624] width 44 height 18
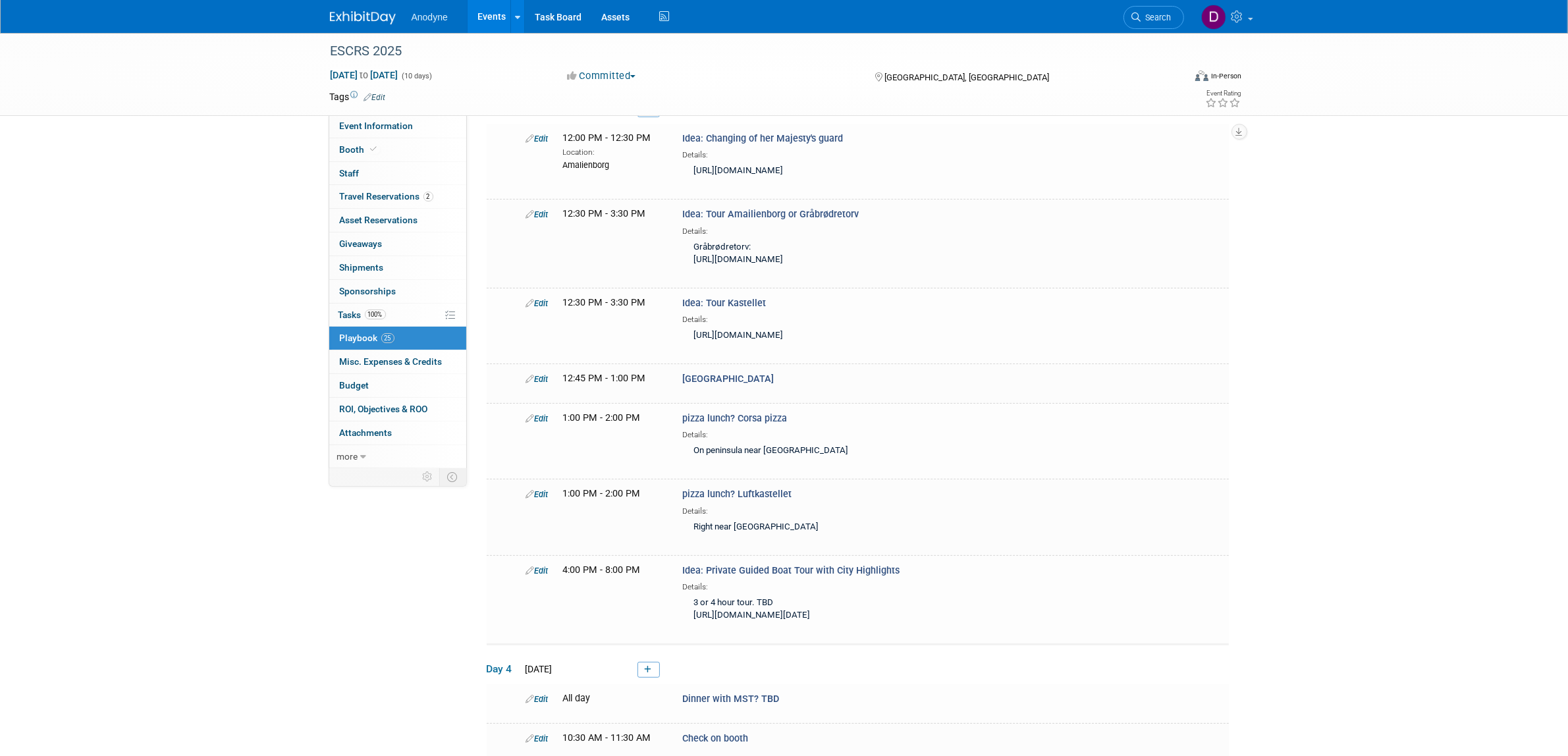
scroll to position [279, 0]
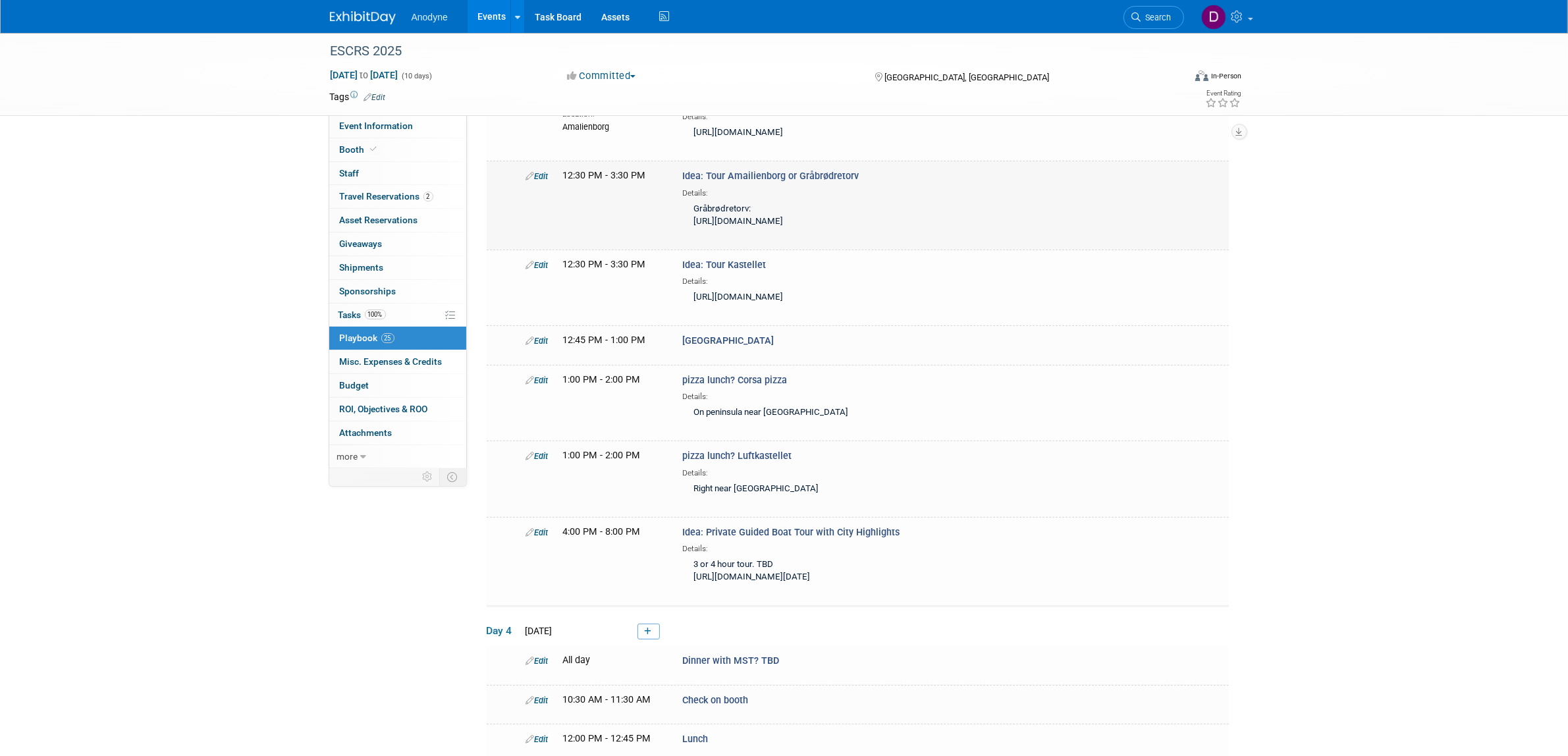
drag, startPoint x: 858, startPoint y: 198, endPoint x: 798, endPoint y: 196, distance: 60.0
click at [798, 196] on div "Idea: Tour Amailienborg or Gråbrødretorv Details: Gråbrødretorv: [URL][DOMAIN_N…" at bounding box center [851, 201] width 358 height 63
click at [541, 181] on link "Edit" at bounding box center [537, 177] width 23 height 10
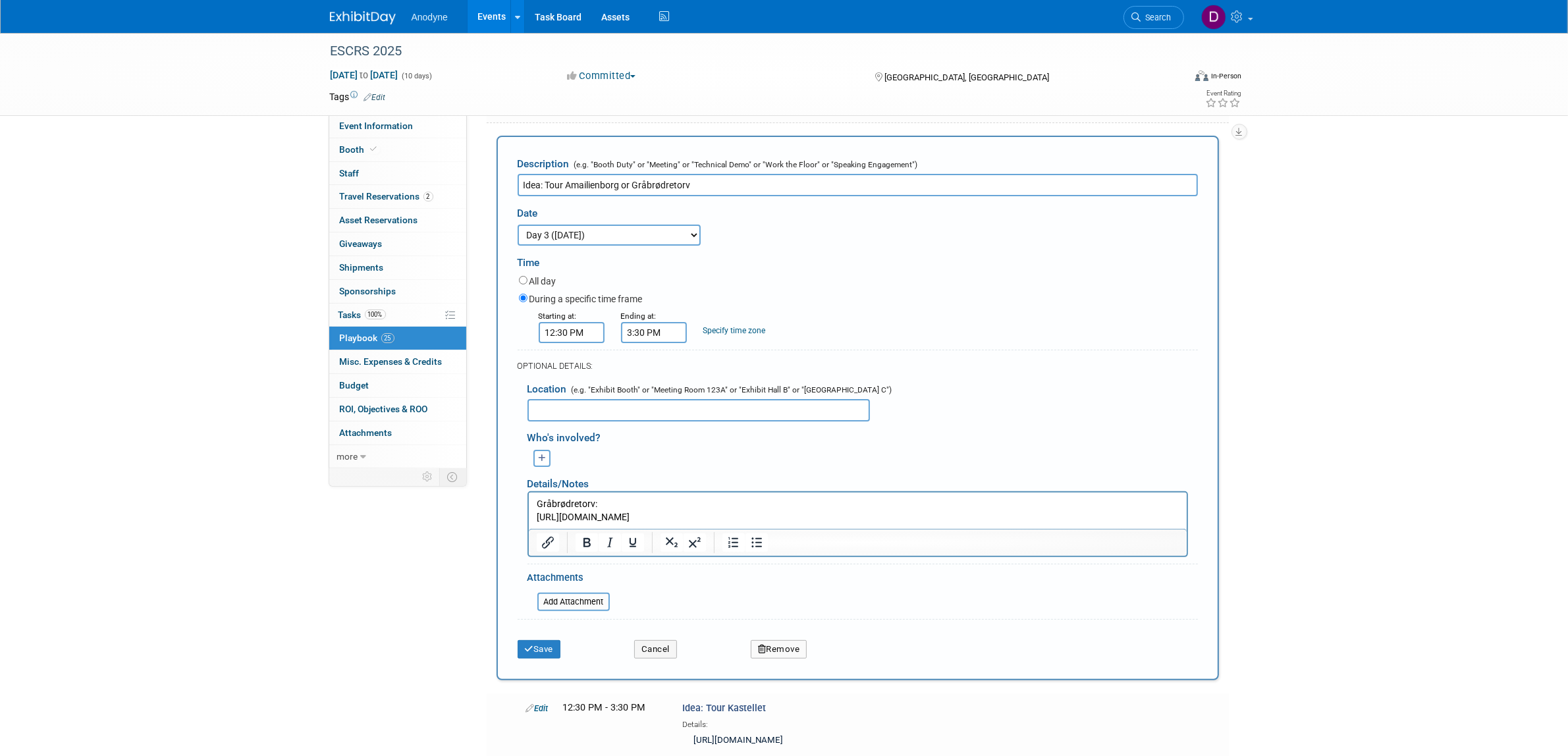
scroll to position [0, 0]
click at [537, 504] on p "Gråbrødretorv: [URL][DOMAIN_NAME]" at bounding box center [857, 509] width 643 height 26
click at [529, 653] on icon "submit" at bounding box center [529, 649] width 9 height 9
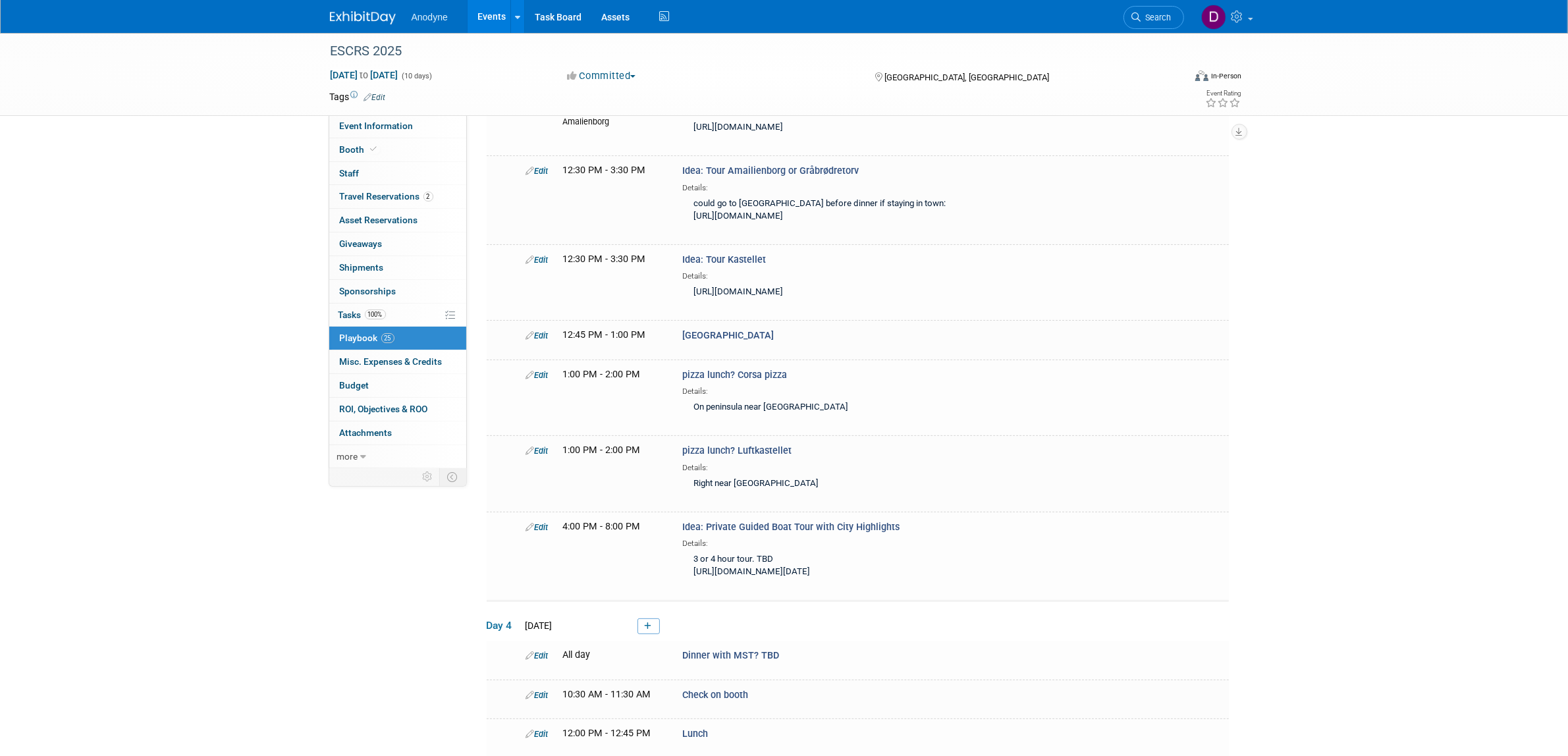
scroll to position [247, 0]
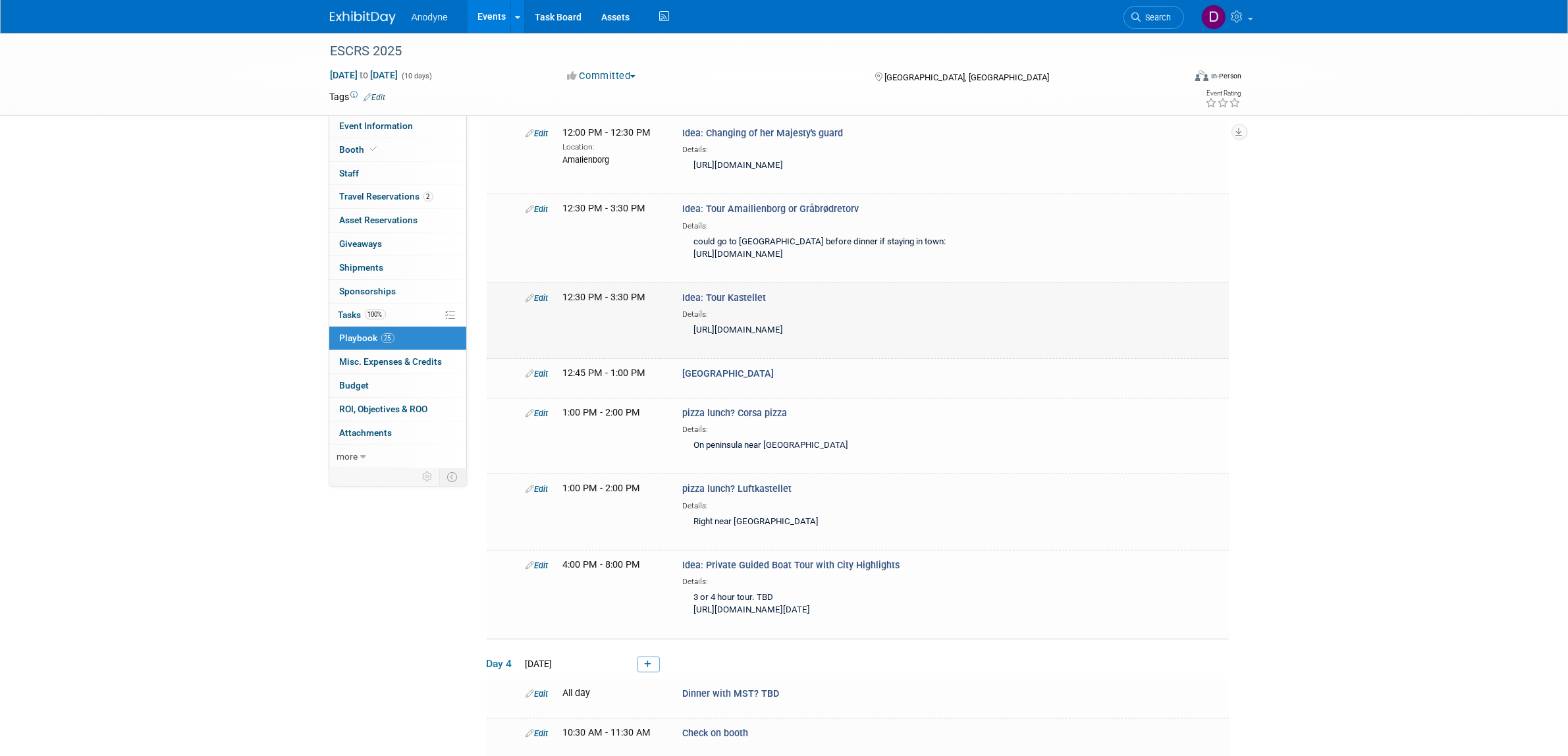
drag, startPoint x: 843, startPoint y: 377, endPoint x: 695, endPoint y: 366, distance: 148.4
click at [695, 342] on div "[URL][DOMAIN_NAME]" at bounding box center [852, 331] width 339 height 22
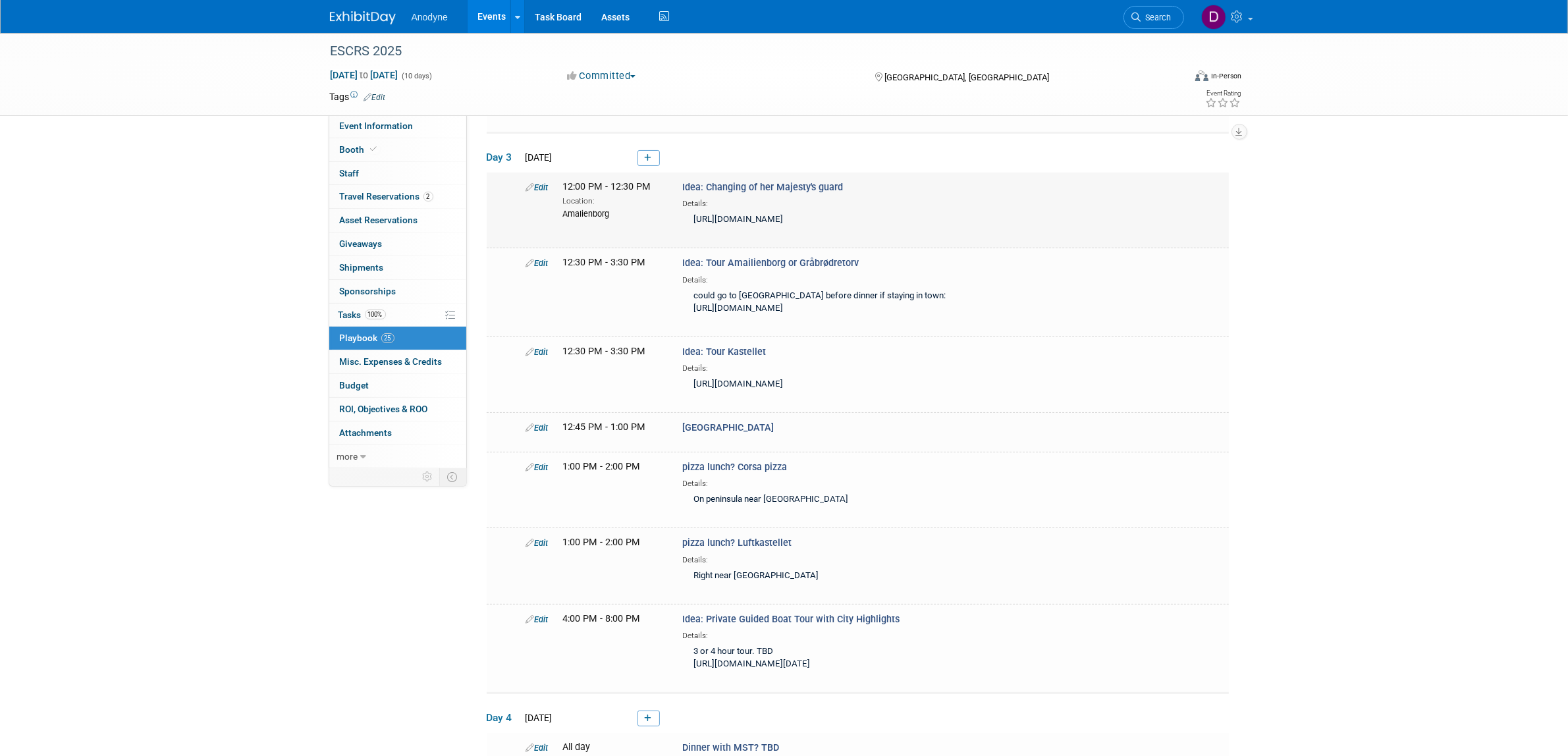
scroll to position [165, 0]
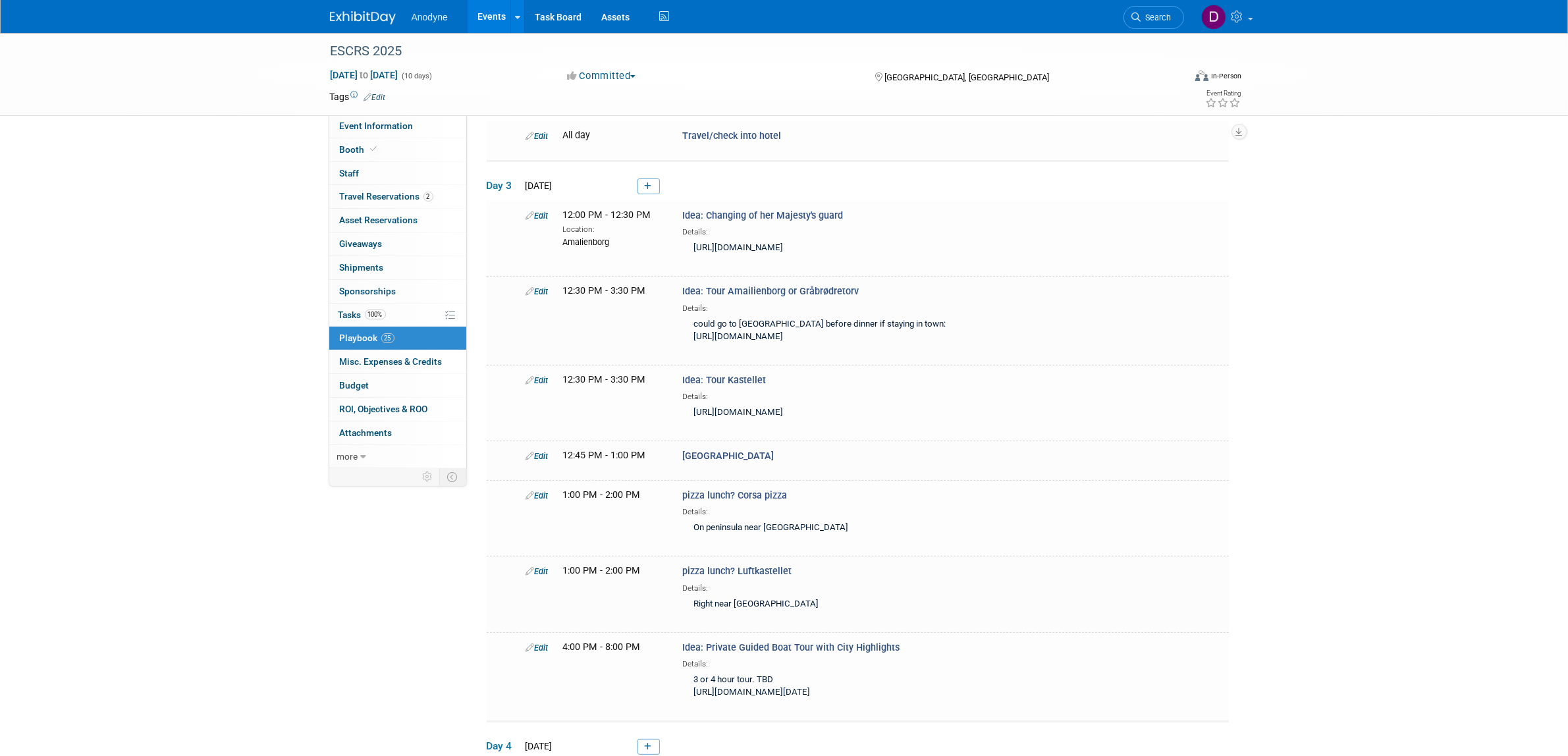
click at [654, 185] on link at bounding box center [648, 187] width 23 height 16
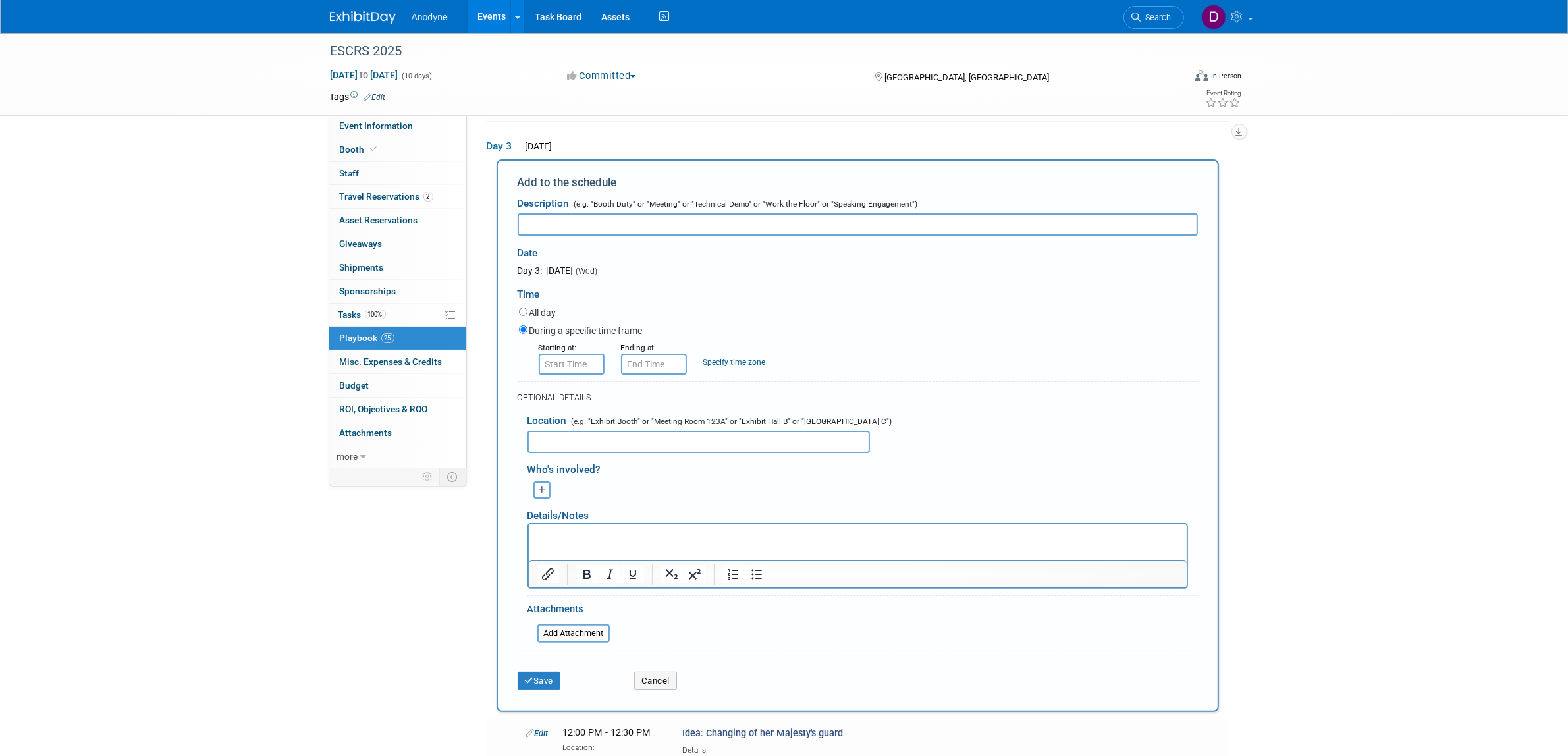
scroll to position [0, 0]
type input "Tour Roskilde- [PERSON_NAME] is interested in Viking town"
click at [598, 360] on input "8:00 AM" at bounding box center [572, 364] width 66 height 21
click at [577, 436] on link at bounding box center [569, 452] width 25 height 34
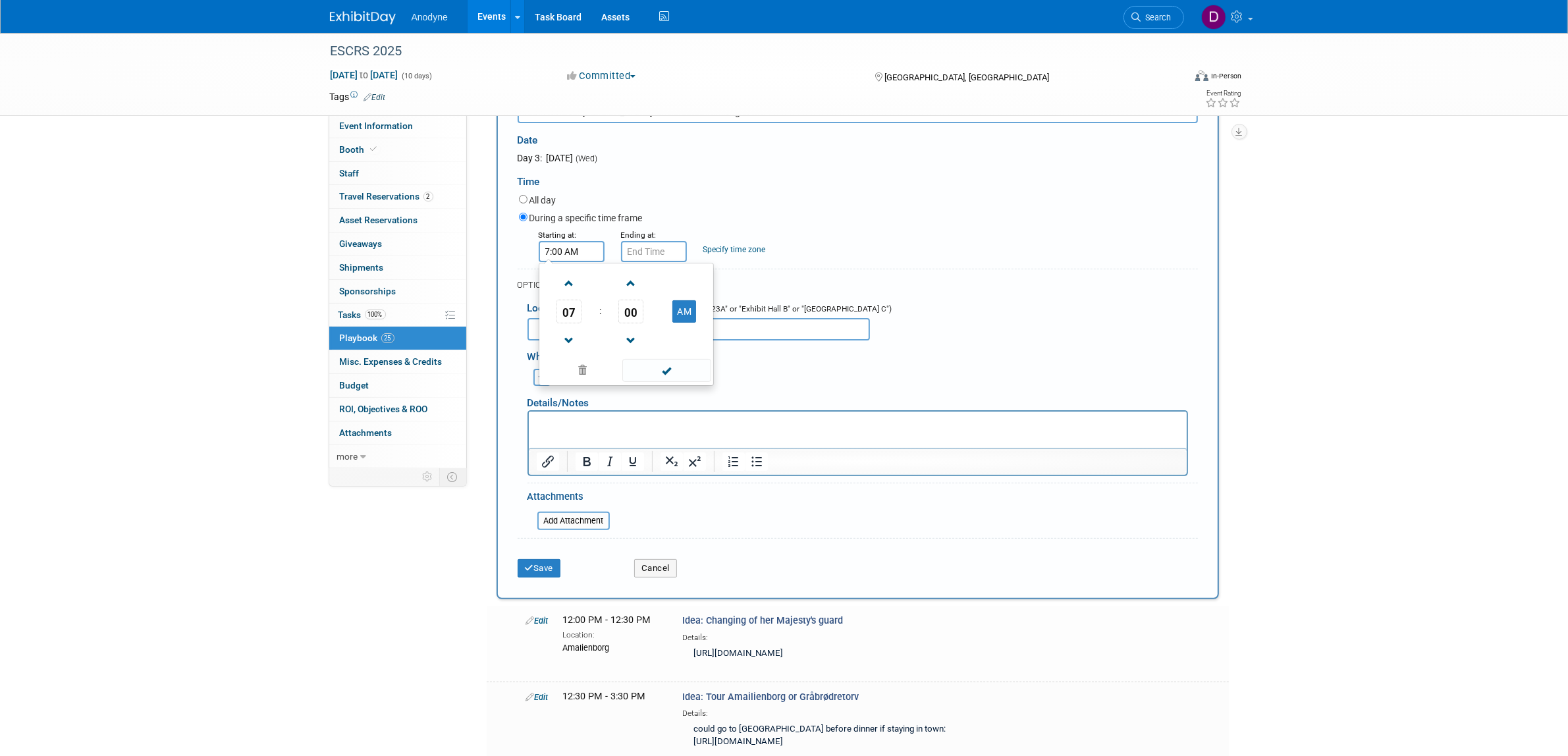
scroll to position [284, 0]
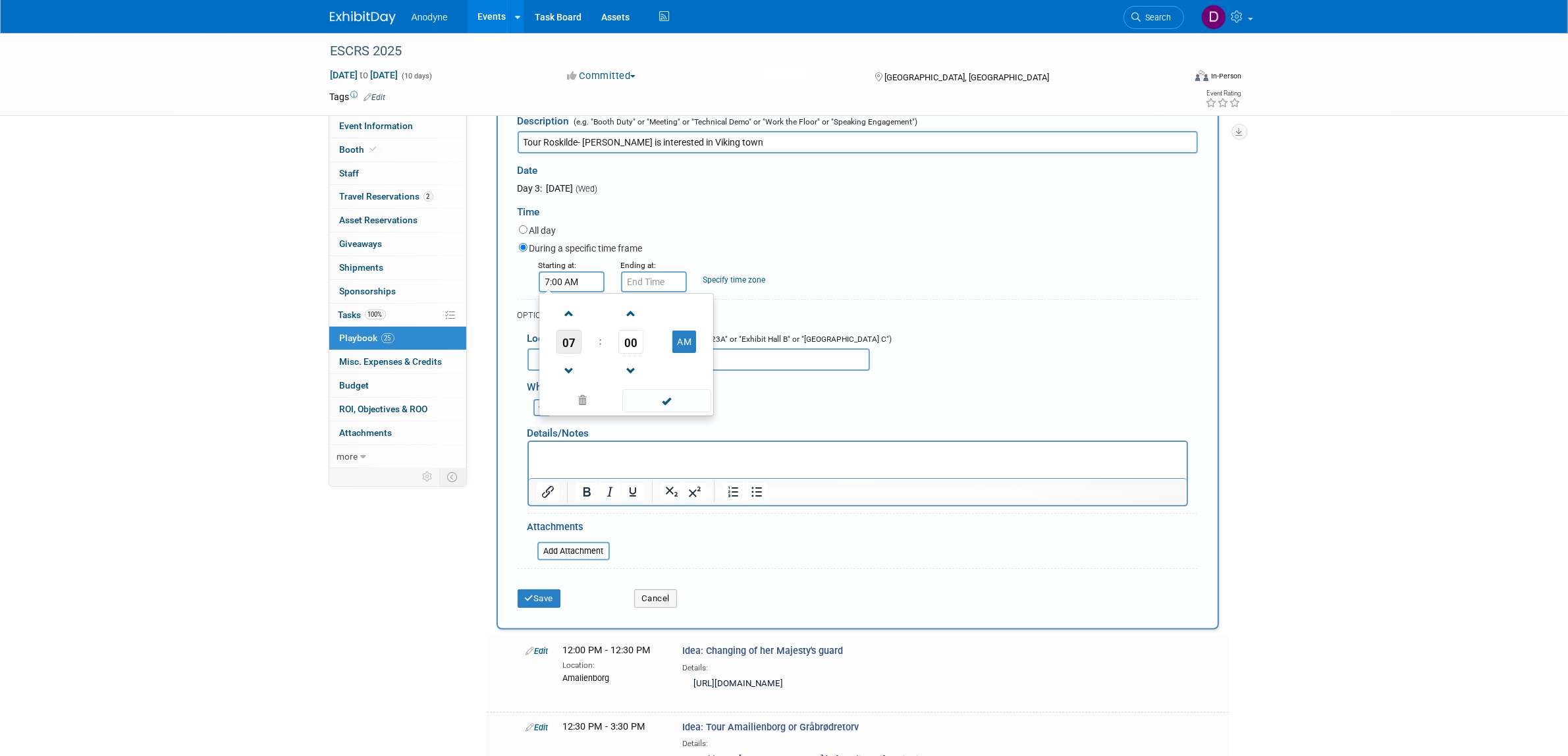
click at [578, 337] on span "07" at bounding box center [569, 342] width 25 height 23
click at [684, 313] on td "03" at bounding box center [690, 314] width 42 height 36
click at [682, 341] on button "AM" at bounding box center [684, 342] width 23 height 23
type input "3:00 PM"
click at [675, 400] on span at bounding box center [667, 401] width 89 height 23
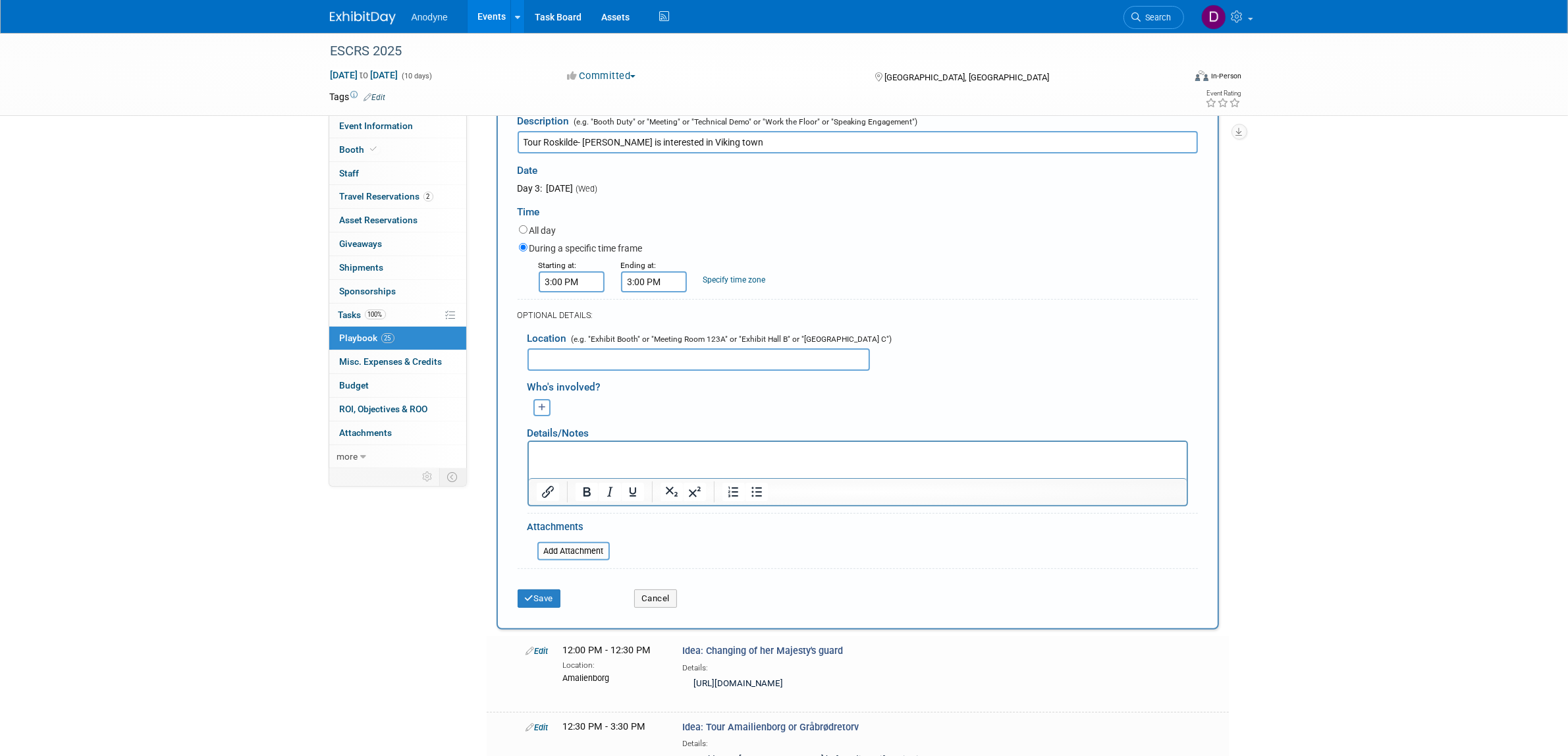
click at [650, 274] on input "3:00 PM" at bounding box center [654, 282] width 66 height 21
click at [657, 336] on span "03" at bounding box center [651, 342] width 25 height 23
click at [696, 380] on td "09" at bounding box center [688, 385] width 42 height 36
type input "9:00 PM"
click at [741, 382] on td at bounding box center [766, 371] width 52 height 34
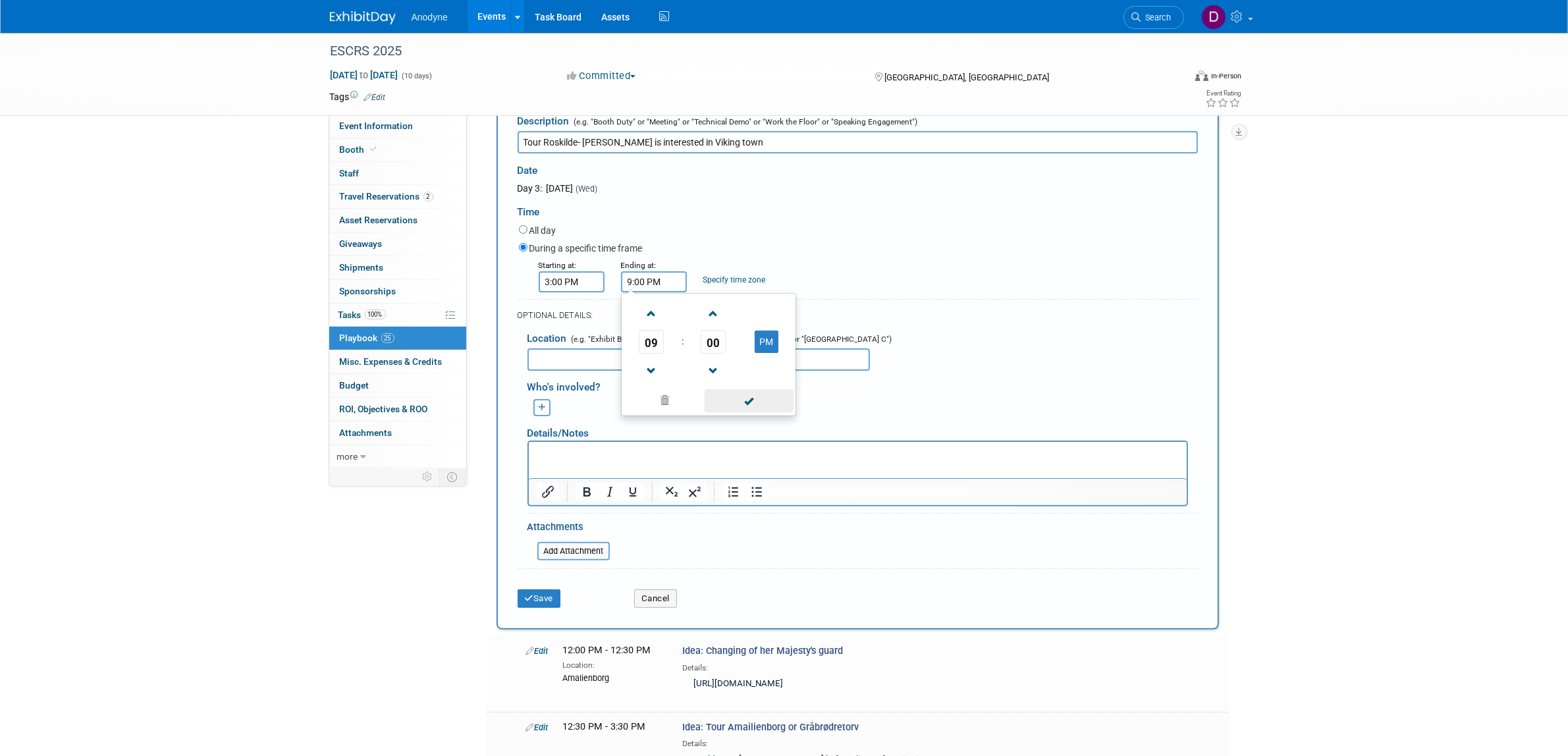
click at [748, 396] on span at bounding box center [749, 401] width 89 height 23
click at [543, 599] on button "Save" at bounding box center [539, 598] width 44 height 18
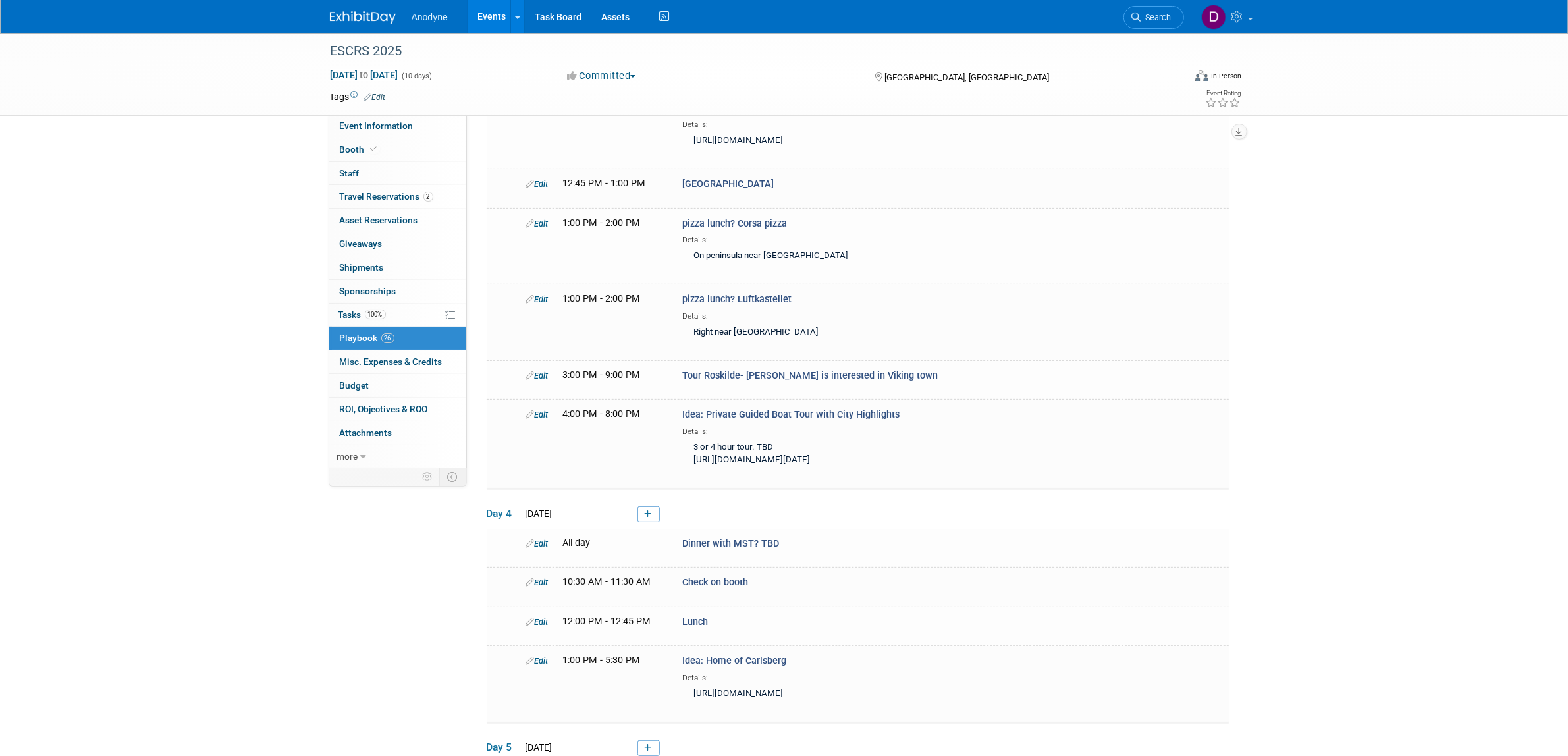
scroll to position [431, 0]
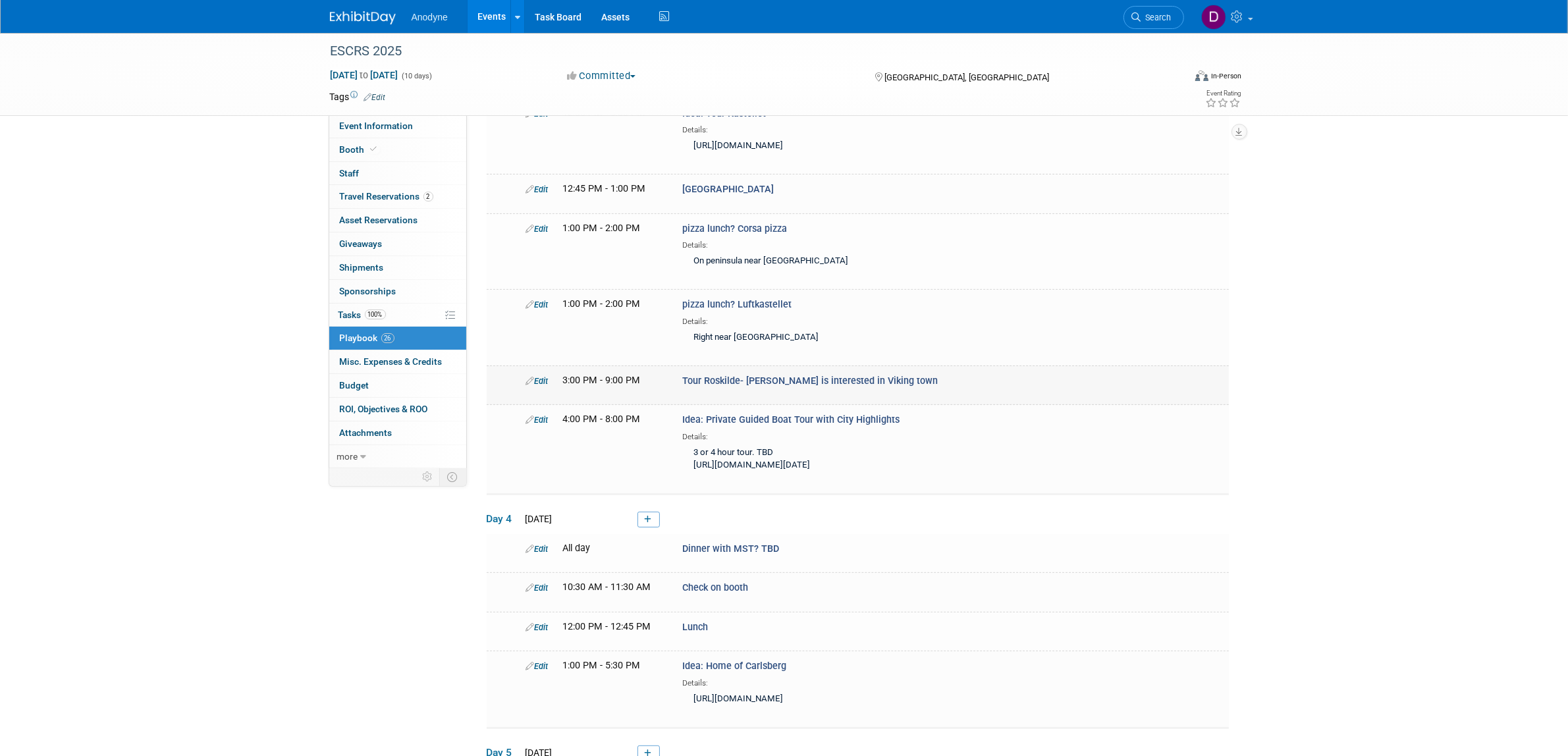
click at [547, 386] on link "Edit" at bounding box center [537, 381] width 23 height 10
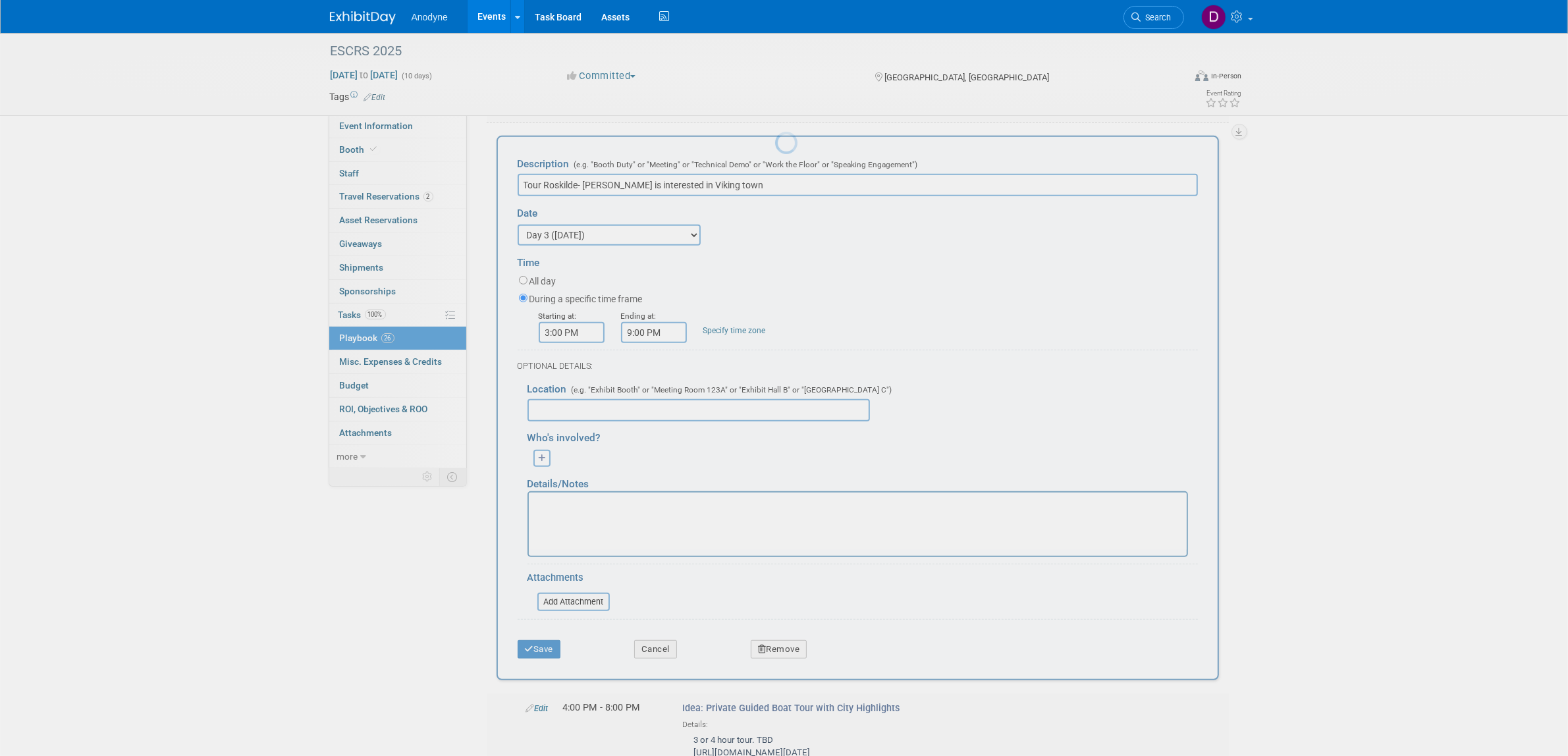
scroll to position [693, 0]
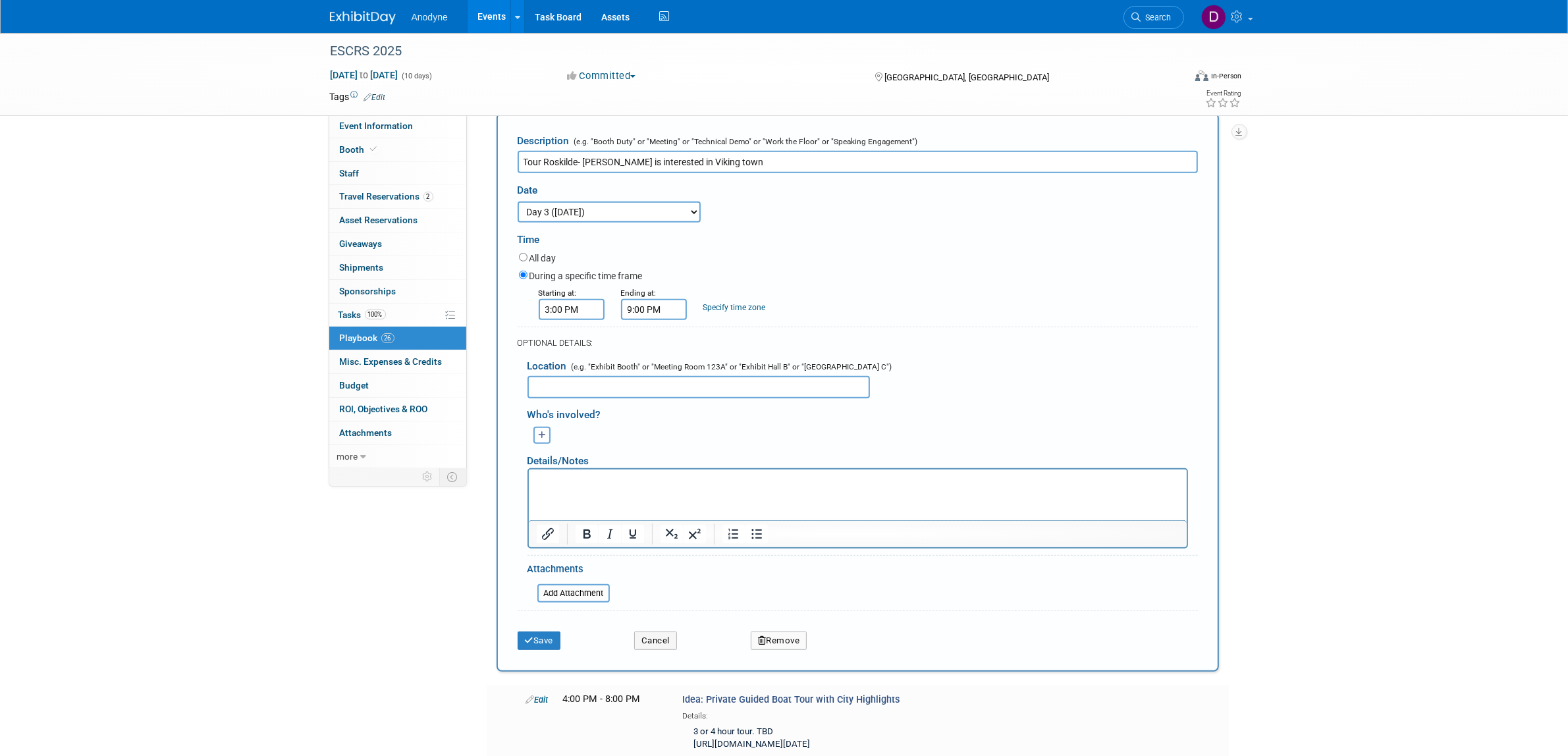
click at [594, 487] on html at bounding box center [857, 477] width 658 height 18
click at [545, 650] on div "Save" at bounding box center [566, 636] width 117 height 27
click at [555, 650] on button "Save" at bounding box center [539, 640] width 44 height 18
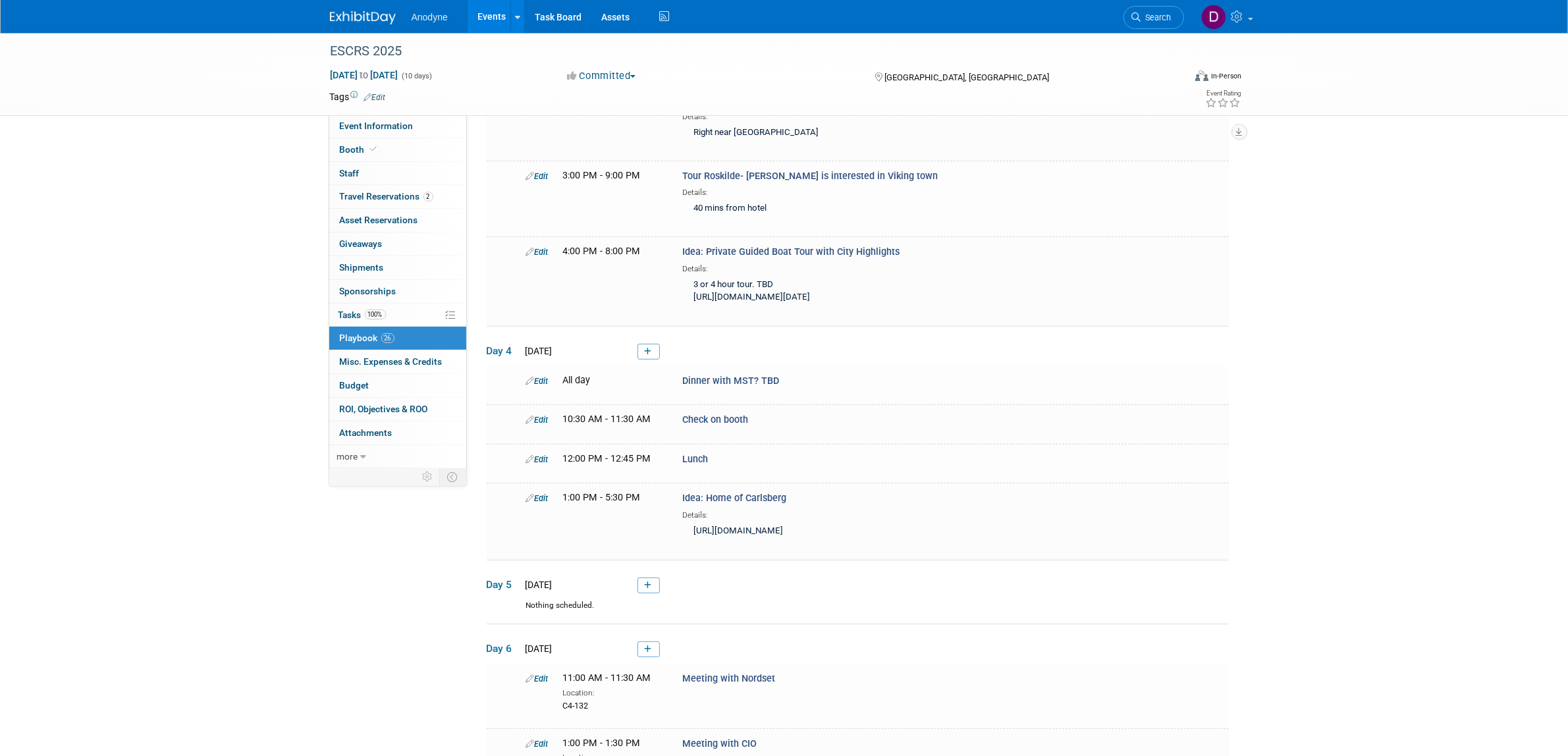
scroll to position [678, 0]
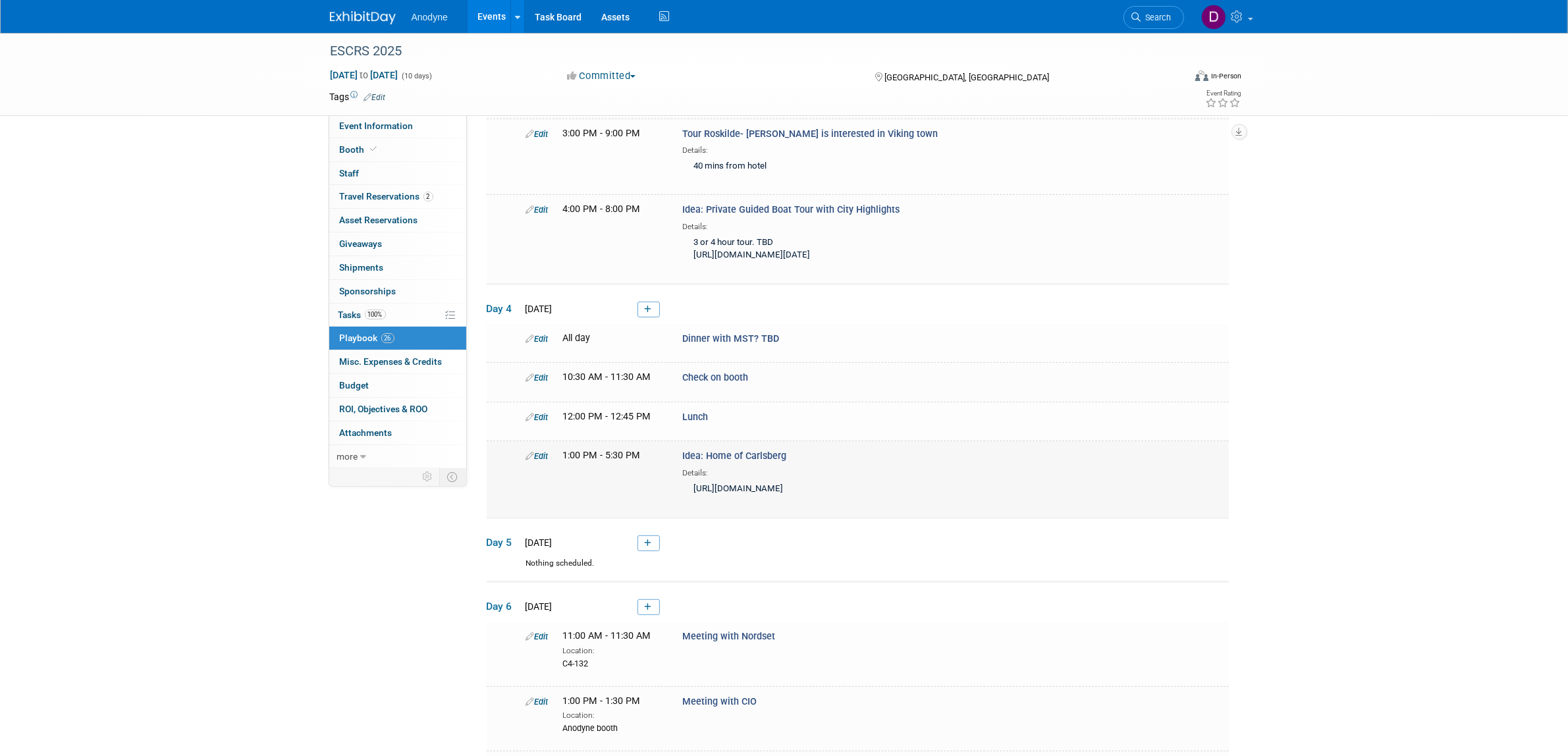
drag, startPoint x: 802, startPoint y: 528, endPoint x: 710, endPoint y: 527, distance: 92.0
click at [708, 500] on div "Idea: Home of Carlsberg Details: [URL][DOMAIN_NAME]" at bounding box center [851, 474] width 358 height 50
click at [1464, 456] on div "ESCRS 2025 [DATE] to [DATE] (10 days) [DATE] to [DATE] Committed Committed Cons…" at bounding box center [784, 452] width 1568 height 2194
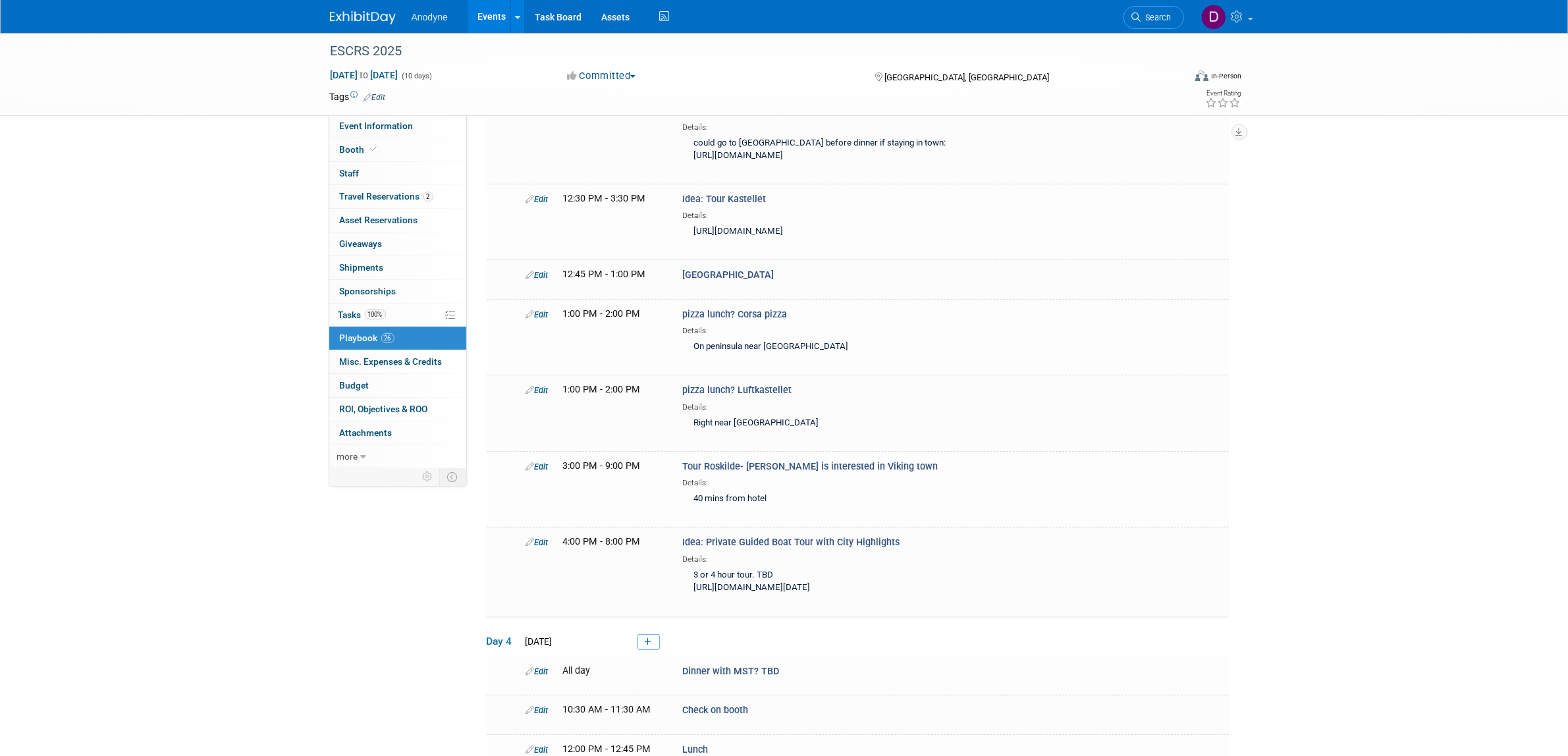
scroll to position [349, 0]
